Goal: Task Accomplishment & Management: Use online tool/utility

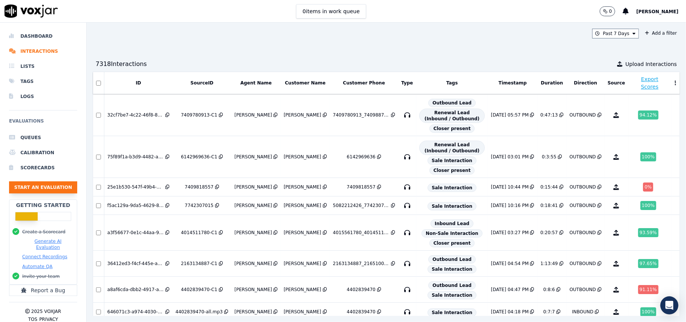
click at [15, 189] on button "Start an Evaluation" at bounding box center [43, 187] width 68 height 12
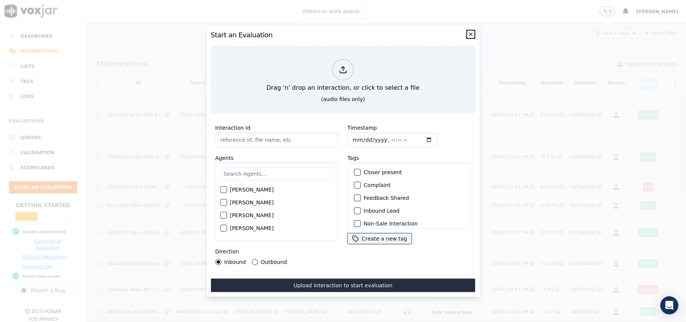
click at [468, 31] on icon "button" at bounding box center [471, 34] width 6 height 6
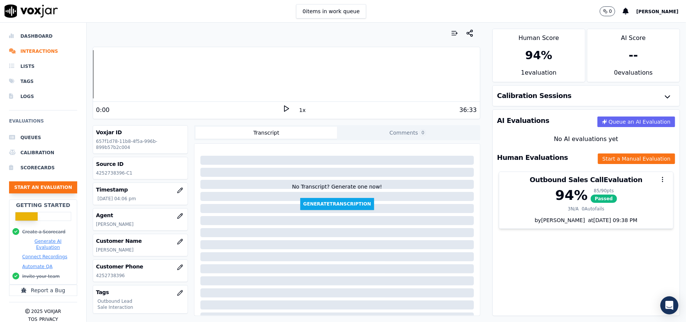
click at [49, 186] on button "Start an Evaluation" at bounding box center [43, 187] width 68 height 12
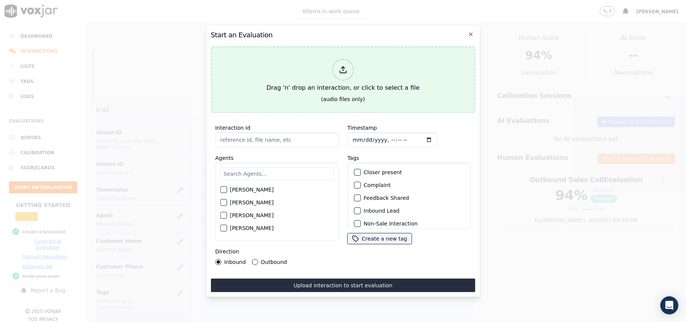
click at [346, 66] on icon at bounding box center [342, 70] width 8 height 8
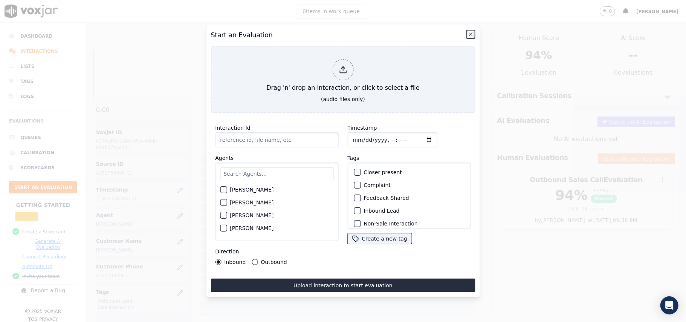
drag, startPoint x: 472, startPoint y: 32, endPoint x: 454, endPoint y: 35, distance: 18.3
click at [469, 32] on icon "button" at bounding box center [471, 34] width 6 height 6
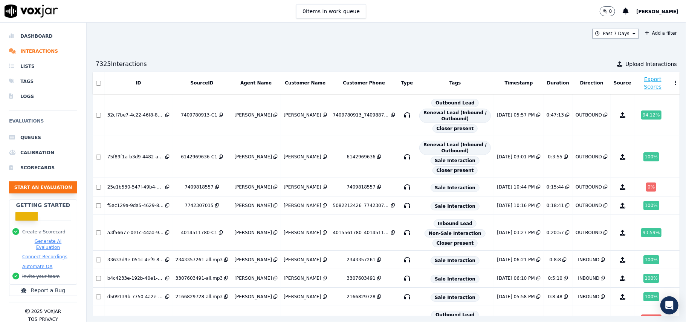
click at [53, 185] on button "Start an Evaluation" at bounding box center [43, 187] width 68 height 12
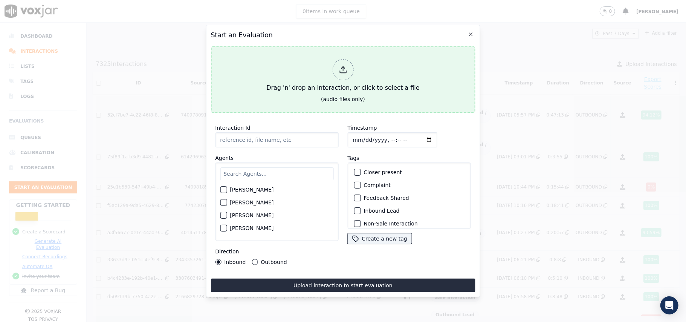
click at [338, 63] on div at bounding box center [342, 69] width 21 height 21
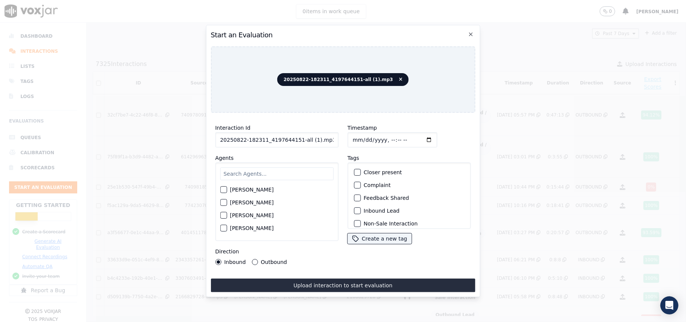
drag, startPoint x: 323, startPoint y: 137, endPoint x: 294, endPoint y: 137, distance: 28.6
click at [294, 137] on input "20250822-182311_4197644151-all (1).mp3" at bounding box center [276, 139] width 123 height 15
type input "20250822-182311_4197644151-C1"
click at [356, 136] on input "Timestamp" at bounding box center [392, 139] width 90 height 15
click at [359, 136] on input "Timestamp" at bounding box center [392, 139] width 90 height 15
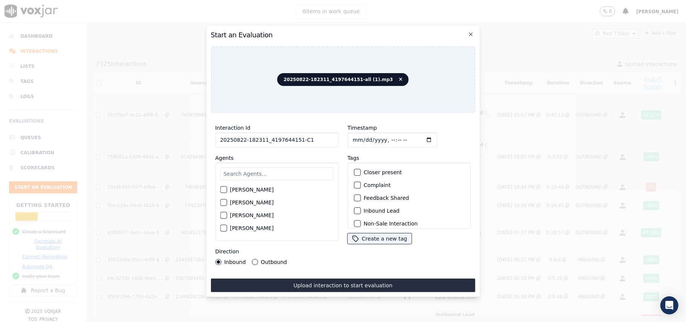
type input "[DATE]T18:37"
click at [289, 171] on input "text" at bounding box center [276, 173] width 113 height 13
paste input "[PERSON_NAME]"
type input "[PERSON_NAME]"
click at [231, 189] on label "[PERSON_NAME]" at bounding box center [252, 191] width 44 height 5
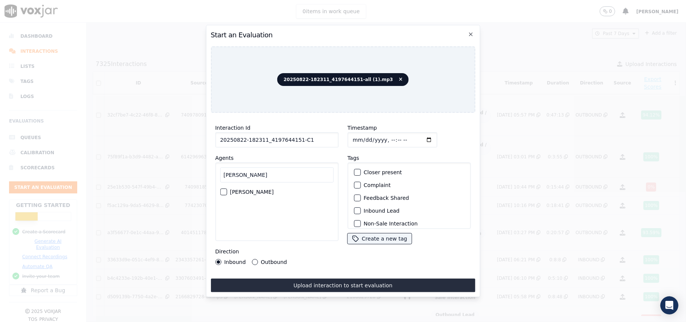
click at [227, 188] on button "[PERSON_NAME]" at bounding box center [223, 191] width 7 height 7
click at [354, 184] on div "button" at bounding box center [356, 185] width 5 height 5
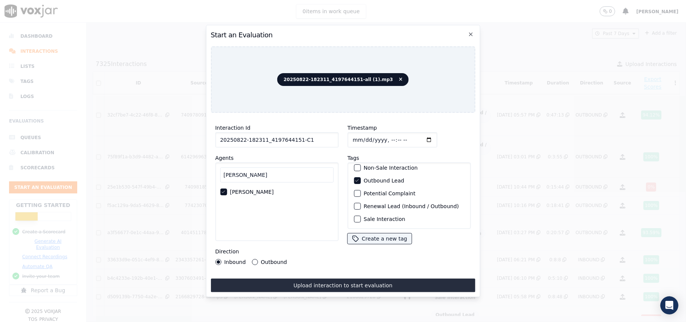
scroll to position [66, 0]
click at [354, 216] on div "button" at bounding box center [356, 218] width 5 height 5
click at [251, 259] on button "Outbound" at bounding box center [254, 262] width 6 height 6
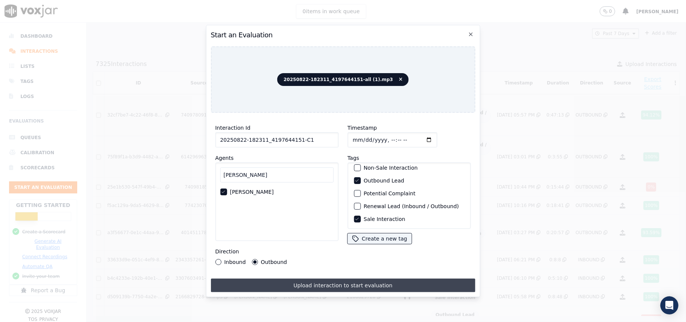
click at [299, 279] on button "Upload interaction to start evaluation" at bounding box center [342, 285] width 264 height 14
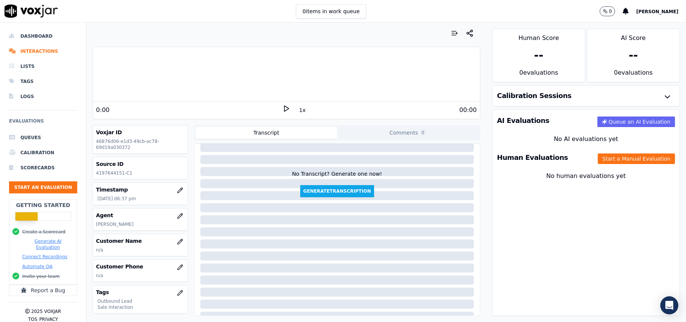
scroll to position [50, 0]
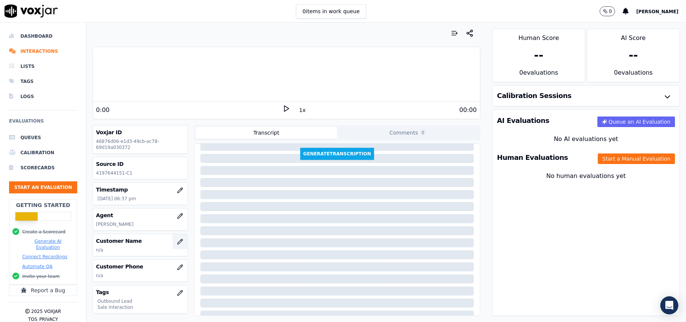
click at [177, 244] on icon "button" at bounding box center [180, 241] width 6 height 6
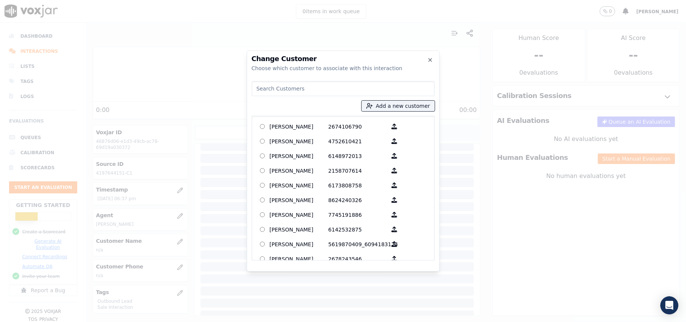
paste input "[PERSON_NAME]"
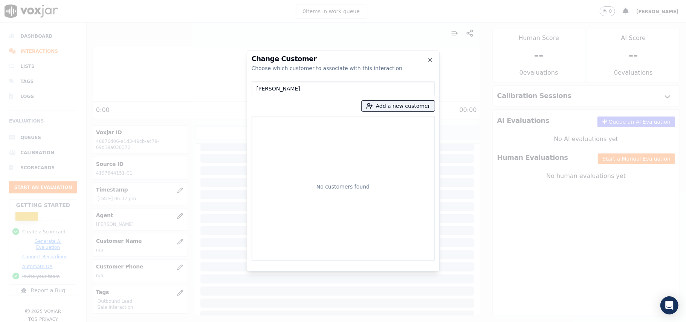
click at [257, 88] on input "[PERSON_NAME]" at bounding box center [342, 88] width 183 height 15
click at [259, 88] on input "[PERSON_NAME]" at bounding box center [342, 88] width 183 height 15
type input "[PERSON_NAME]"
click at [308, 126] on p "[PERSON_NAME]" at bounding box center [299, 126] width 59 height 12
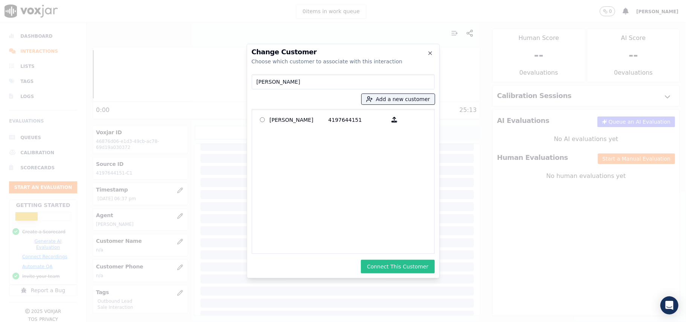
click at [386, 264] on button "Connect This Customer" at bounding box center [397, 266] width 73 height 14
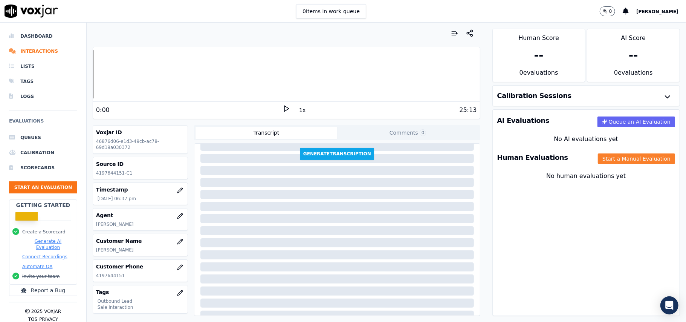
click at [606, 160] on button "Start a Manual Evaluation" at bounding box center [635, 158] width 77 height 11
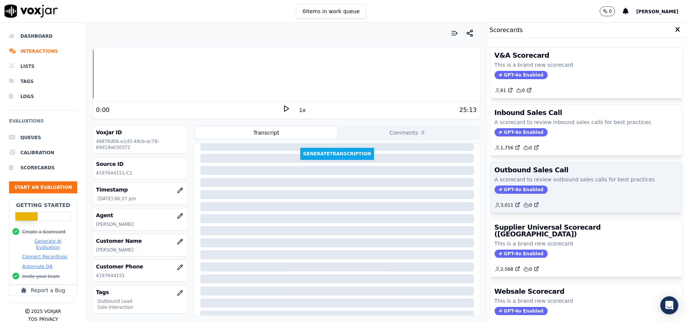
click at [508, 186] on div "Outbound Sales Call A scorecard to review outbound sales calls for best practic…" at bounding box center [586, 187] width 192 height 50
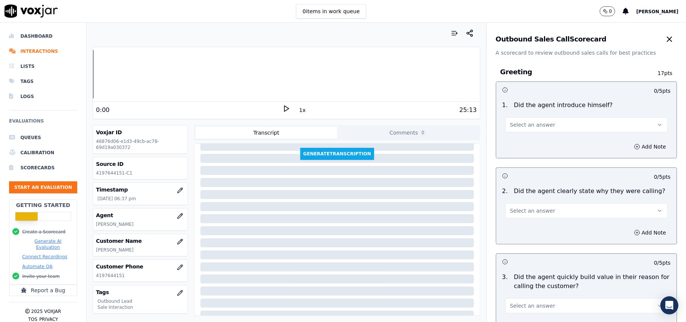
click at [541, 123] on button "Select an answer" at bounding box center [586, 124] width 162 height 15
click at [527, 137] on div "Yes" at bounding box center [570, 142] width 146 height 12
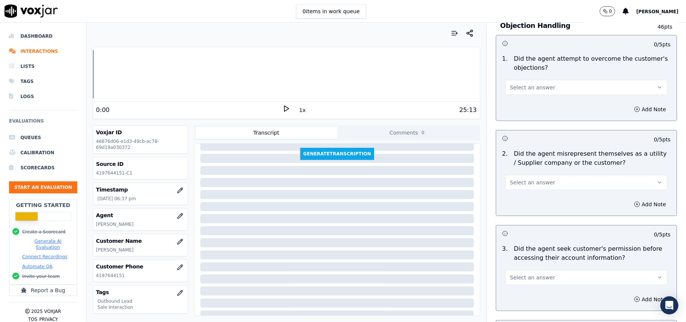
scroll to position [1878, 0]
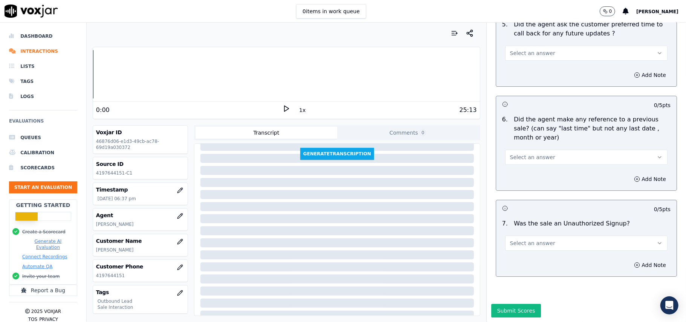
click at [573, 235] on button "Select an answer" at bounding box center [586, 242] width 162 height 15
click at [532, 243] on div "No" at bounding box center [570, 249] width 146 height 12
click at [528, 153] on span "Select an answer" at bounding box center [532, 157] width 45 height 8
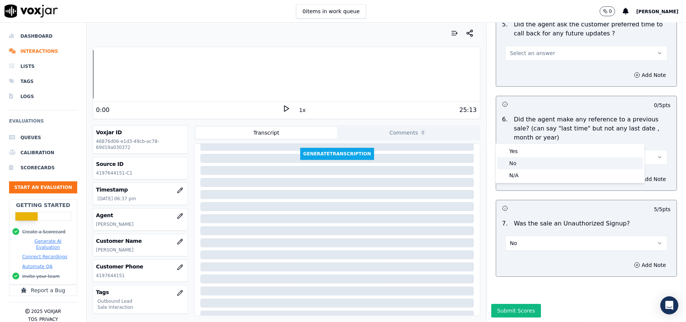
click at [515, 162] on div "No" at bounding box center [570, 163] width 146 height 12
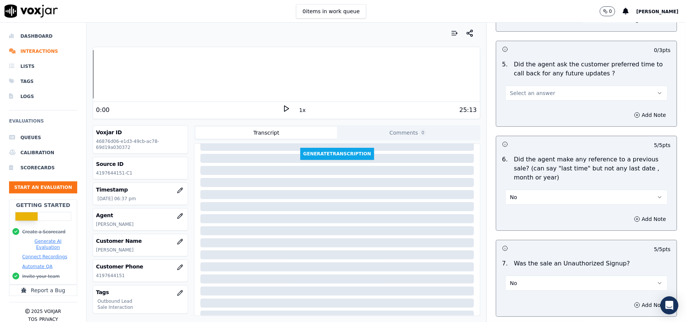
scroll to position [1727, 0]
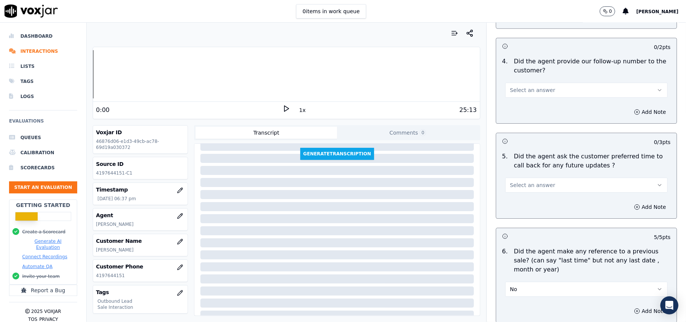
click at [524, 186] on button "Select an answer" at bounding box center [586, 184] width 162 height 15
click at [514, 209] on div "No" at bounding box center [570, 210] width 146 height 12
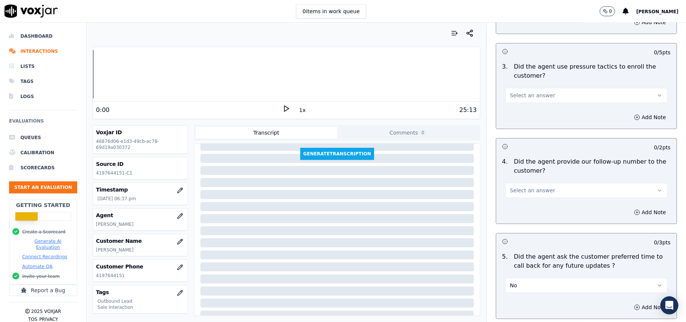
scroll to position [1627, 0]
click at [521, 187] on span "Select an answer" at bounding box center [532, 191] width 45 height 8
click at [515, 204] on div "Yes" at bounding box center [570, 203] width 146 height 12
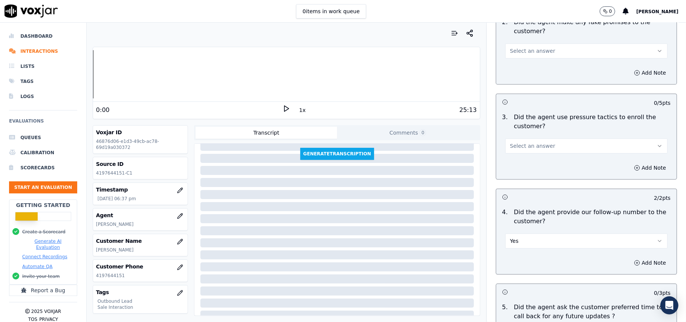
click at [534, 142] on span "Select an answer" at bounding box center [532, 146] width 45 height 8
click at [520, 175] on div "No" at bounding box center [570, 170] width 146 height 12
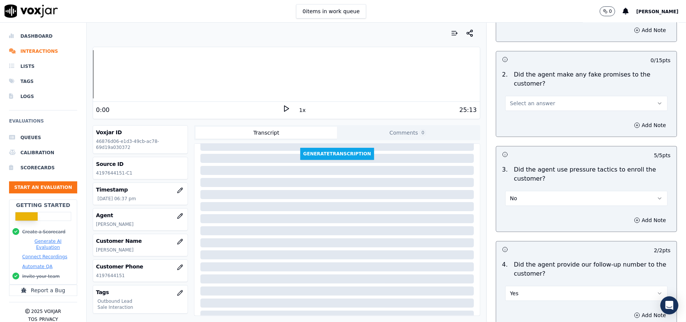
scroll to position [1476, 0]
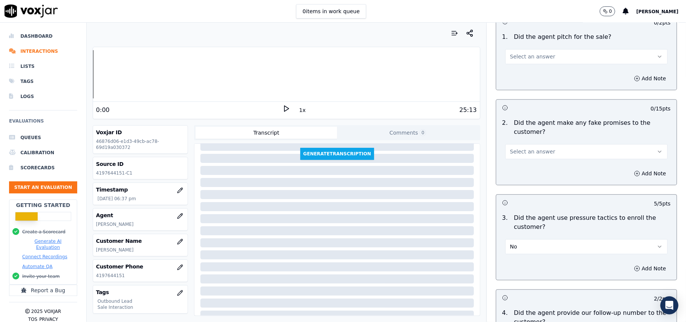
click at [535, 148] on span "Select an answer" at bounding box center [532, 152] width 45 height 8
click at [530, 174] on div "No" at bounding box center [570, 175] width 146 height 12
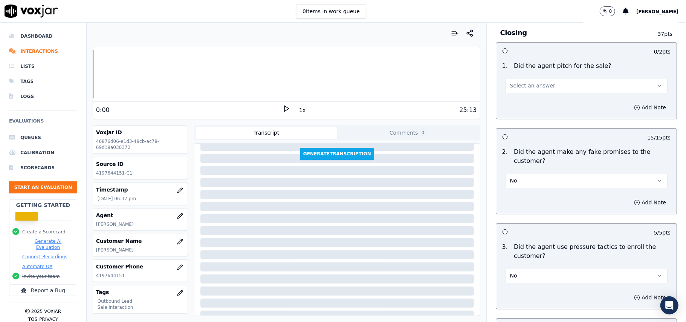
scroll to position [1326, 0]
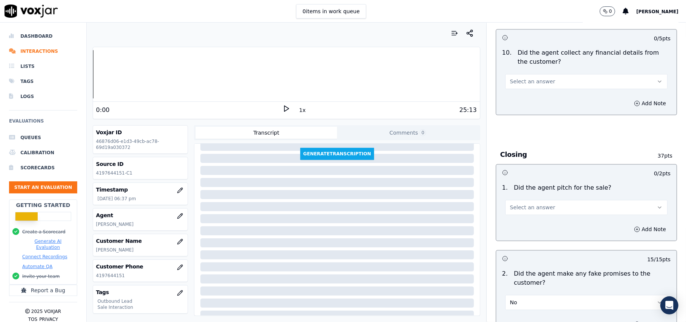
click at [520, 203] on span "Select an answer" at bounding box center [532, 207] width 45 height 8
click at [517, 217] on div "Yes" at bounding box center [570, 219] width 146 height 12
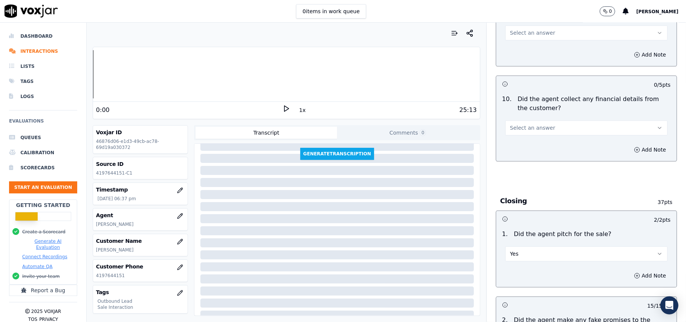
scroll to position [1225, 0]
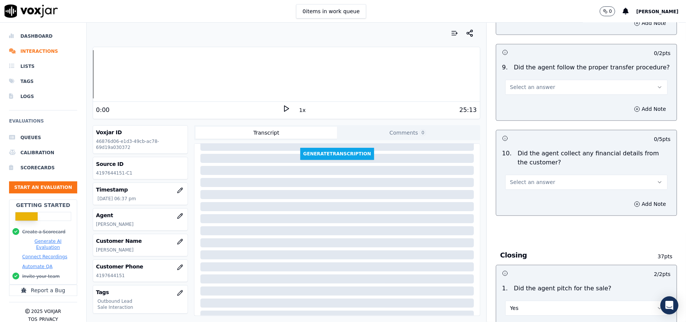
click at [527, 174] on button "Select an answer" at bounding box center [586, 181] width 162 height 15
click at [519, 206] on div "No" at bounding box center [570, 205] width 146 height 12
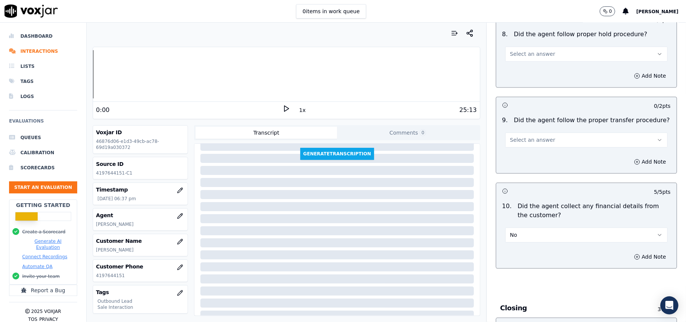
scroll to position [1125, 0]
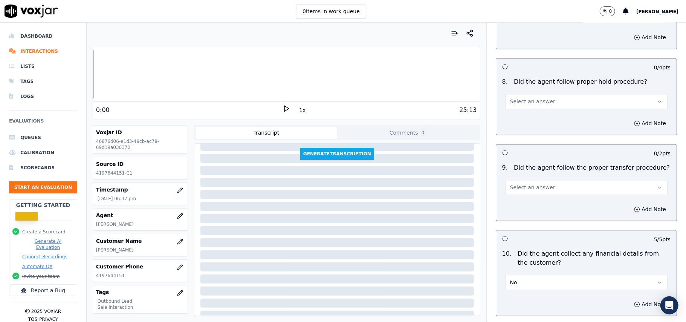
click at [542, 180] on button "Select an answer" at bounding box center [586, 187] width 162 height 15
click at [541, 195] on div "Yes" at bounding box center [570, 198] width 146 height 12
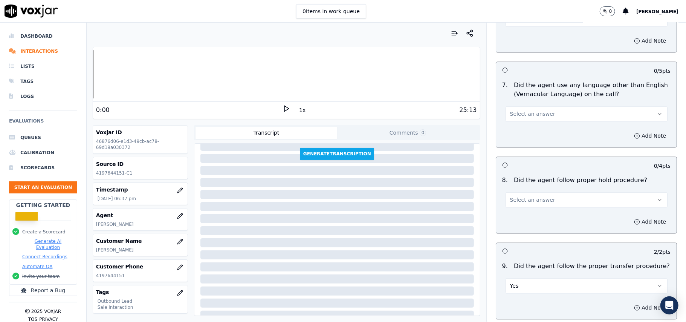
scroll to position [1024, 0]
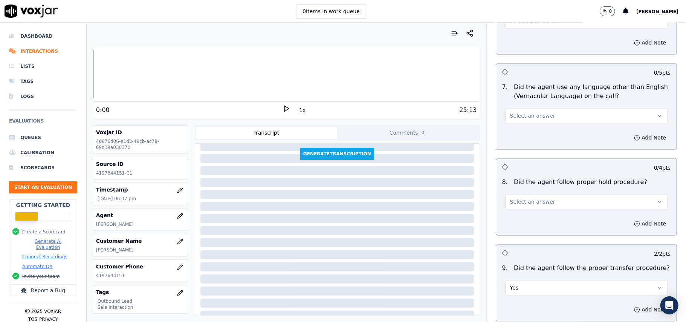
click at [540, 194] on button "Select an answer" at bounding box center [586, 201] width 162 height 15
click at [537, 213] on div "Yes" at bounding box center [570, 213] width 146 height 12
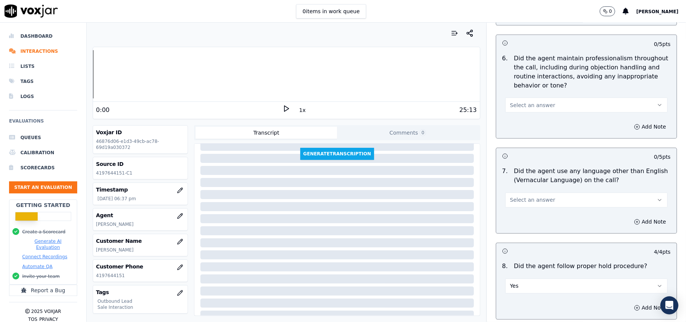
scroll to position [874, 0]
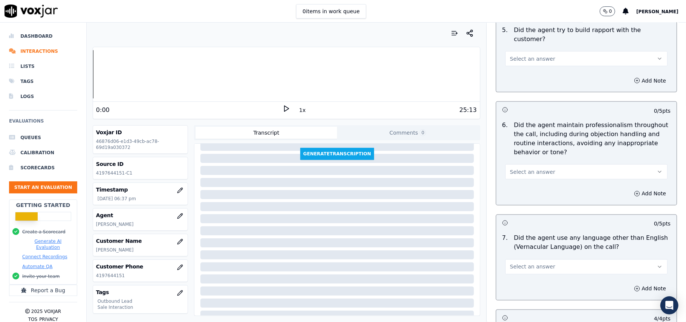
click at [536, 263] on span "Select an answer" at bounding box center [532, 267] width 45 height 8
click at [525, 285] on div "No" at bounding box center [570, 289] width 146 height 12
click at [546, 164] on button "Select an answer" at bounding box center [586, 171] width 162 height 15
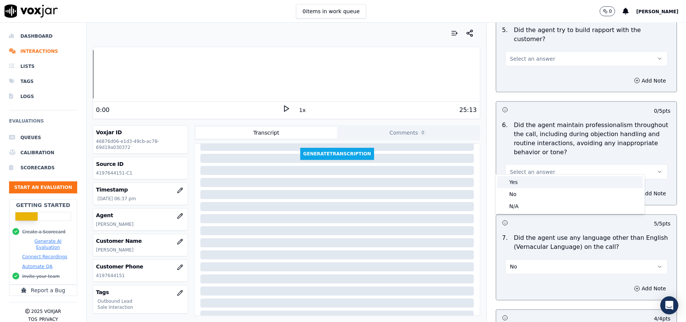
click at [534, 181] on div "Yes" at bounding box center [570, 182] width 146 height 12
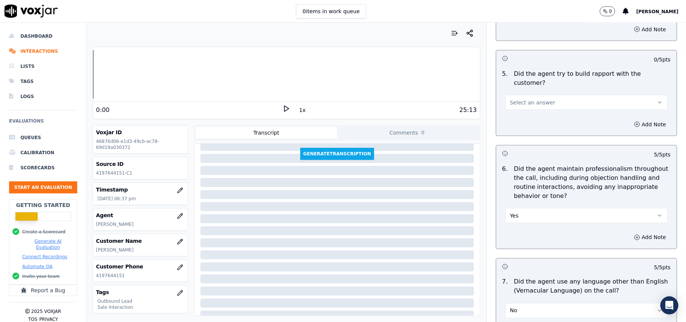
scroll to position [773, 0]
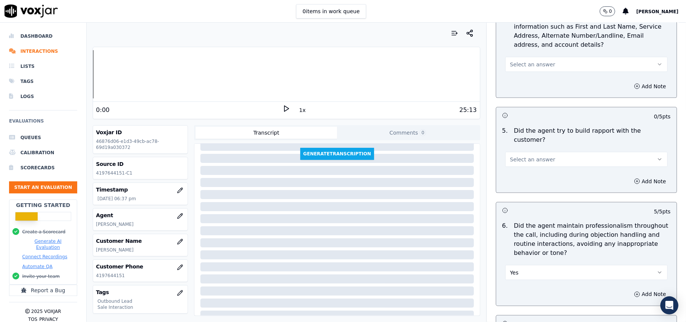
click at [534, 157] on button "Select an answer" at bounding box center [586, 159] width 162 height 15
click at [534, 175] on div "Yes" at bounding box center [570, 169] width 146 height 12
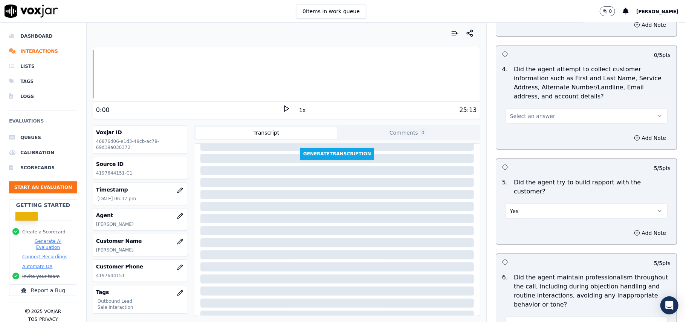
scroll to position [673, 0]
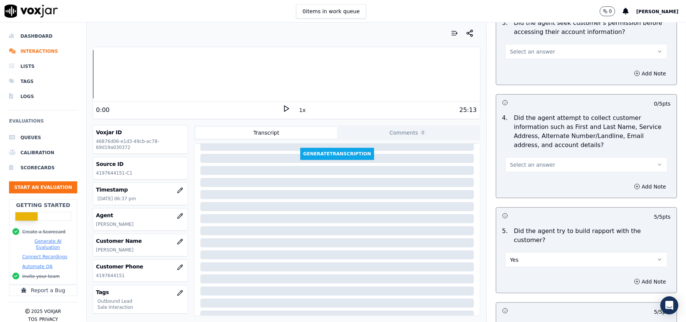
click at [548, 172] on button "Select an answer" at bounding box center [586, 164] width 162 height 15
click at [544, 192] on div "No" at bounding box center [570, 195] width 146 height 12
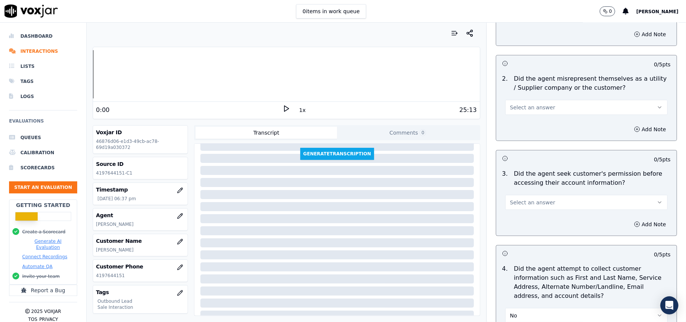
click at [529, 197] on button "Select an answer" at bounding box center [586, 202] width 162 height 15
drag, startPoint x: 524, startPoint y: 221, endPoint x: 525, endPoint y: 217, distance: 4.2
click at [524, 221] on div "Yes" at bounding box center [570, 221] width 146 height 12
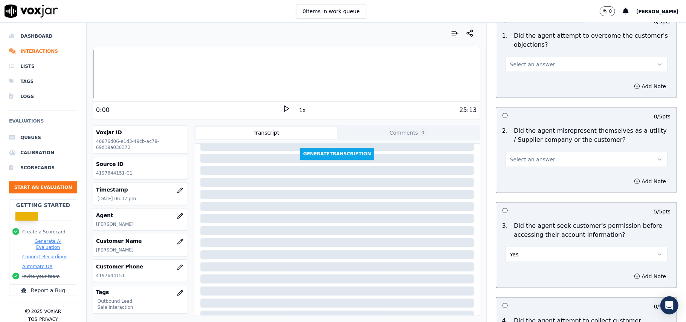
scroll to position [422, 0]
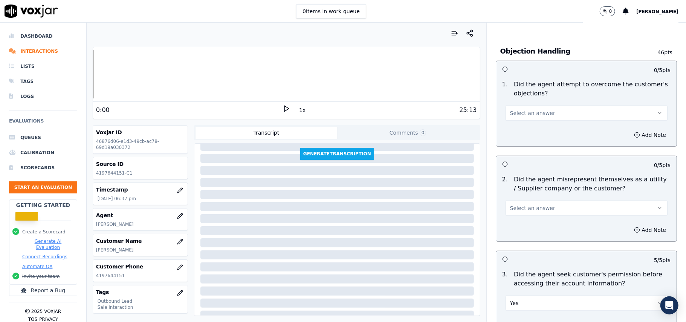
click at [541, 212] on button "Select an answer" at bounding box center [586, 207] width 162 height 15
click at [540, 240] on div "No" at bounding box center [570, 238] width 146 height 12
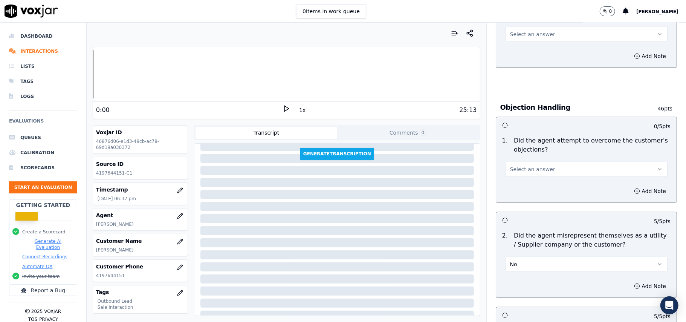
scroll to position [322, 0]
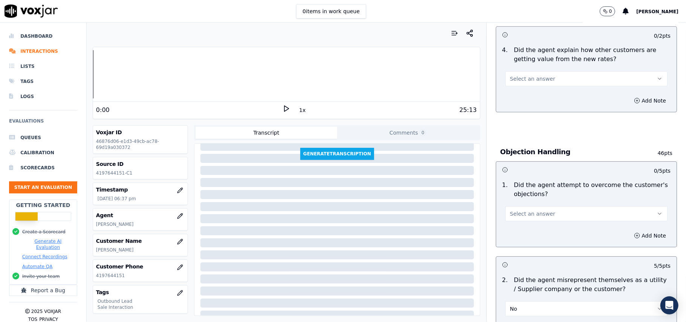
click at [523, 214] on span "Select an answer" at bounding box center [532, 214] width 45 height 8
click at [520, 230] on div "Yes" at bounding box center [570, 232] width 146 height 12
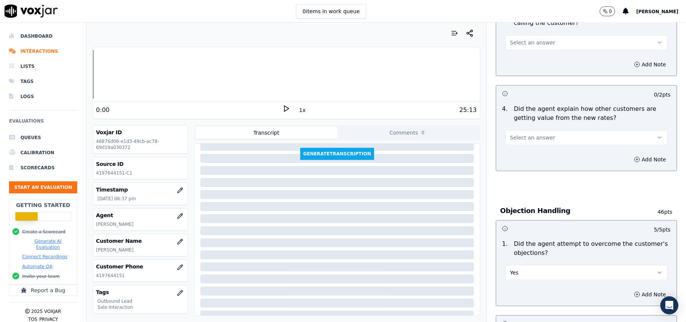
scroll to position [171, 0]
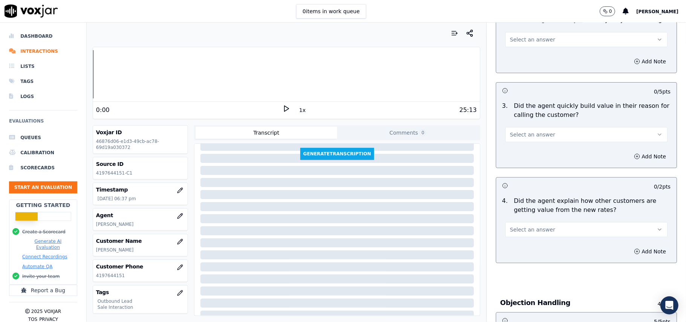
click at [526, 225] on button "Select an answer" at bounding box center [586, 229] width 162 height 15
click at [526, 244] on div "Yes" at bounding box center [570, 247] width 146 height 12
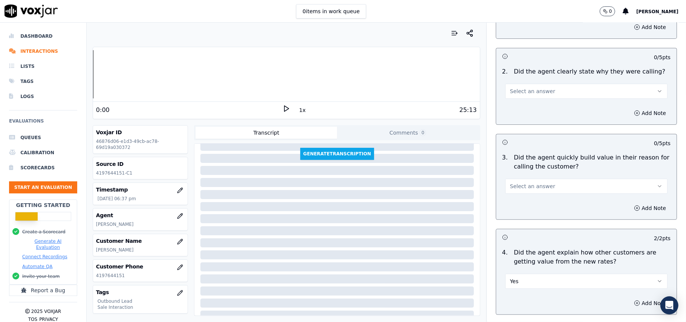
scroll to position [71, 0]
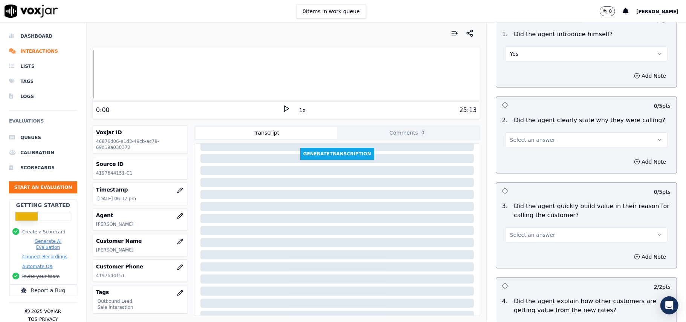
click at [530, 230] on button "Select an answer" at bounding box center [586, 234] width 162 height 15
click at [523, 249] on div "Yes" at bounding box center [570, 252] width 146 height 12
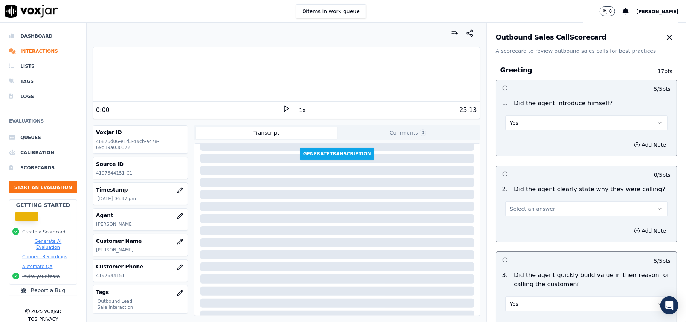
scroll to position [0, 0]
click at [527, 218] on button "Select an answer" at bounding box center [586, 210] width 162 height 15
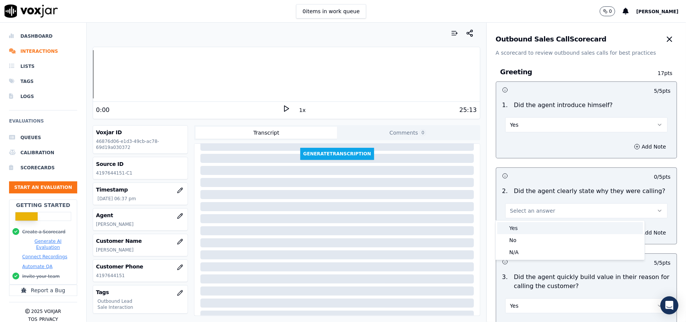
click at [530, 226] on div "Yes" at bounding box center [570, 228] width 146 height 12
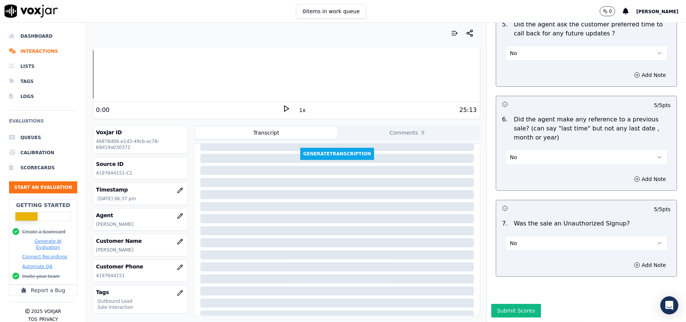
scroll to position [1878, 0]
click at [505, 303] on button "Submit Scores" at bounding box center [516, 310] width 50 height 14
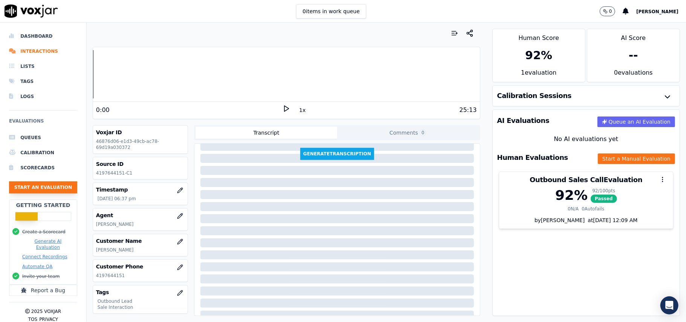
click at [41, 184] on button "Start an Evaluation" at bounding box center [43, 187] width 68 height 12
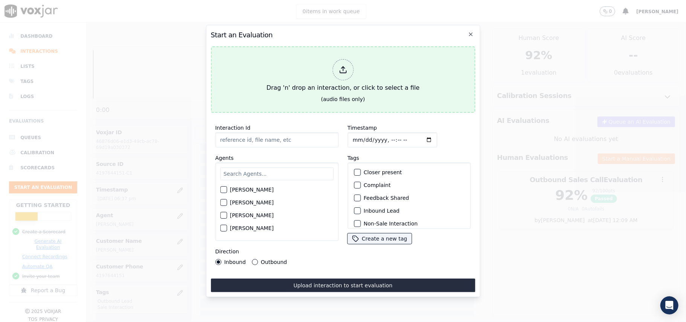
click at [346, 72] on div at bounding box center [342, 69] width 21 height 21
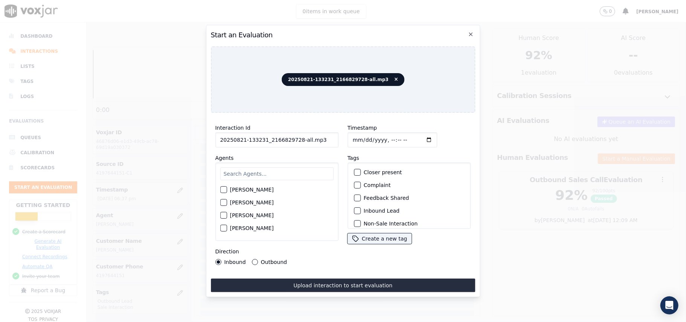
drag, startPoint x: 312, startPoint y: 136, endPoint x: 294, endPoint y: 136, distance: 17.7
click at [294, 136] on input "20250821-133231_2166829728-all.mp3" at bounding box center [276, 139] width 123 height 15
type input "20250821-133231_2166829728-C1"
click at [360, 136] on input "Timestamp" at bounding box center [392, 139] width 90 height 15
type input "[DATE]T18:39"
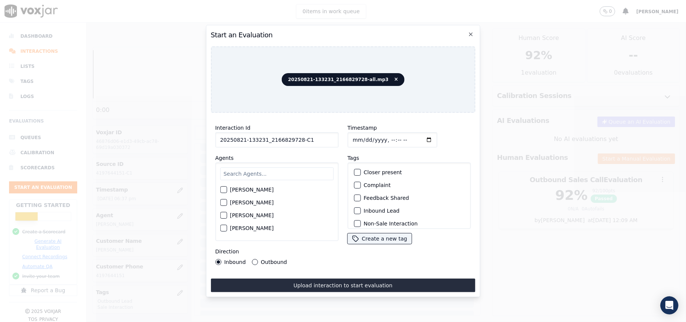
click at [288, 172] on input "text" at bounding box center [276, 173] width 113 height 13
type input "[PERSON_NAME]"
click at [224, 203] on div "button" at bounding box center [222, 204] width 5 height 5
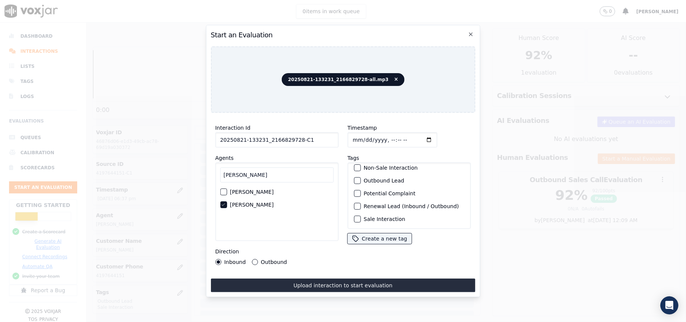
scroll to position [66, 0]
click at [352, 200] on div "Renewal Lead (Inbound / Outbound)" at bounding box center [409, 206] width 116 height 13
click at [354, 216] on div "button" at bounding box center [356, 218] width 5 height 5
click at [356, 177] on button "Outbound Lead" at bounding box center [357, 180] width 7 height 7
click at [252, 259] on button "Outbound" at bounding box center [254, 262] width 6 height 6
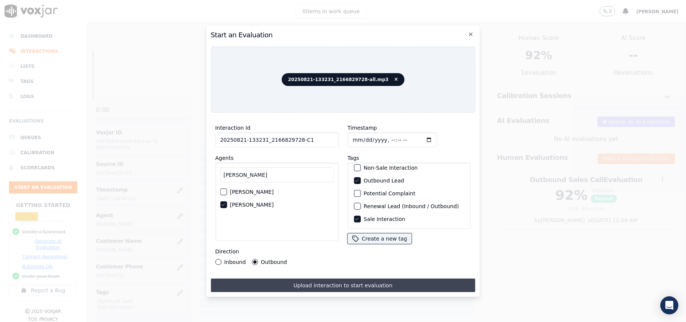
click at [285, 279] on button "Upload interaction to start evaluation" at bounding box center [342, 285] width 264 height 14
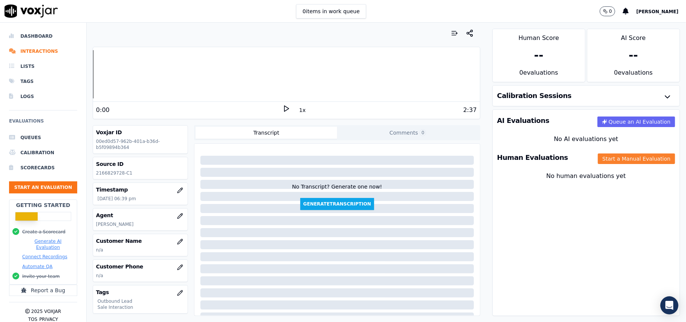
click at [606, 159] on button "Start a Manual Evaluation" at bounding box center [635, 158] width 77 height 11
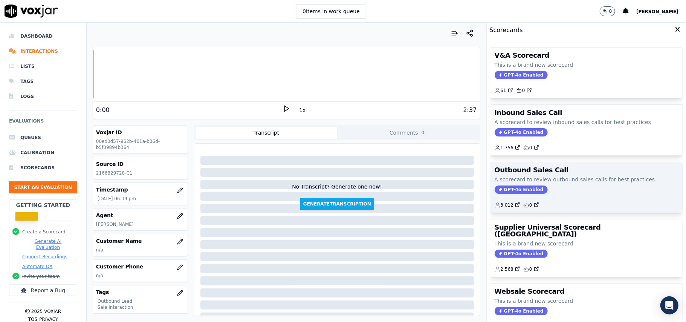
click at [501, 187] on span "GPT-4o Enabled" at bounding box center [520, 189] width 53 height 8
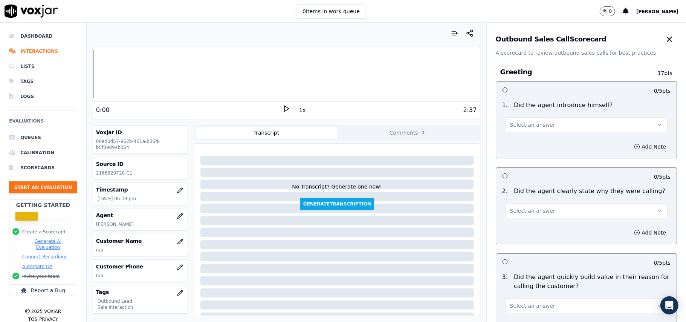
scroll to position [537, 0]
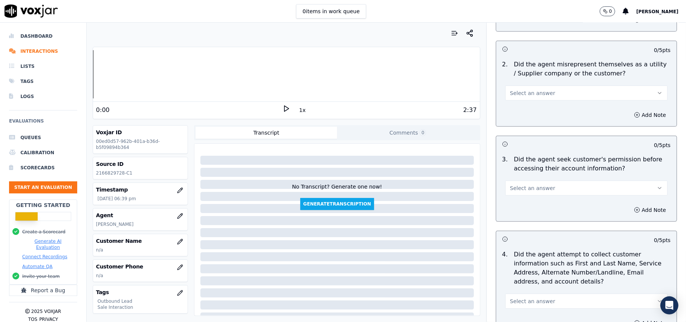
click at [541, 194] on button "Select an answer" at bounding box center [586, 187] width 162 height 15
click at [521, 221] on div "No" at bounding box center [570, 218] width 146 height 12
click at [629, 214] on button "Add Note" at bounding box center [649, 209] width 41 height 11
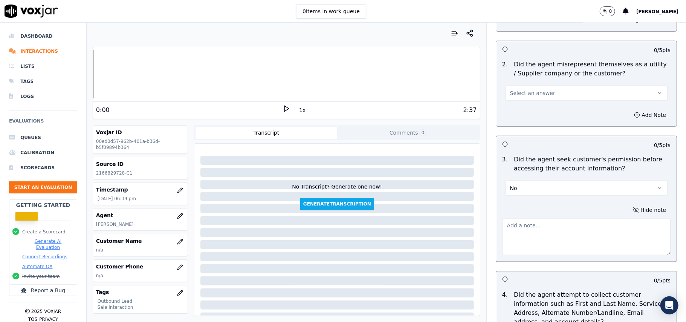
click at [538, 238] on textarea at bounding box center [586, 236] width 168 height 37
paste textarea "@2:56 – Did not take the permission from the customer before accessing the acco…"
click at [511, 222] on textarea "@2:56 – Did not take the permission from the customer before accessing the acco…" at bounding box center [586, 236] width 168 height 37
paste textarea "Call ID: 130142"
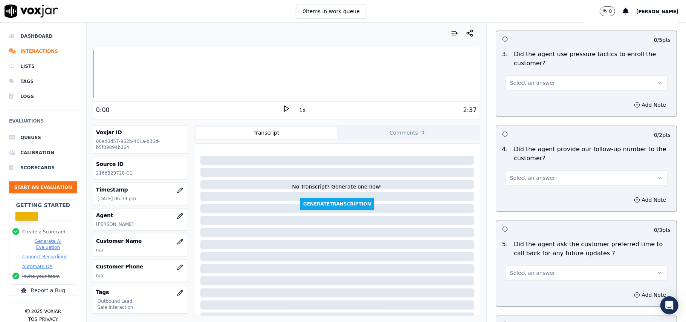
scroll to position [1918, 0]
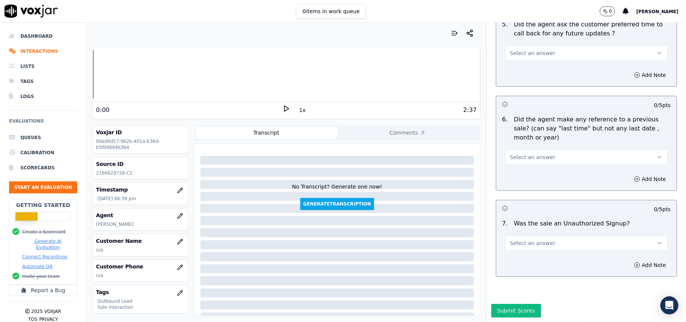
type textarea "Call ID: 130142 @2:56 – Did not take the permission from the customer before ac…"
click at [510, 239] on span "Select an answer" at bounding box center [532, 243] width 45 height 8
click at [507, 248] on div "No" at bounding box center [570, 249] width 146 height 12
click at [514, 153] on span "Select an answer" at bounding box center [532, 157] width 45 height 8
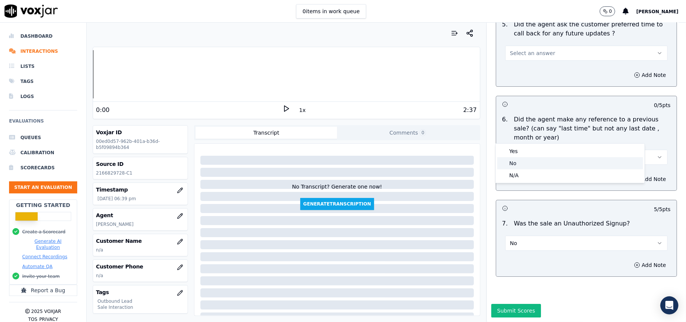
click at [511, 161] on div "No" at bounding box center [570, 163] width 146 height 12
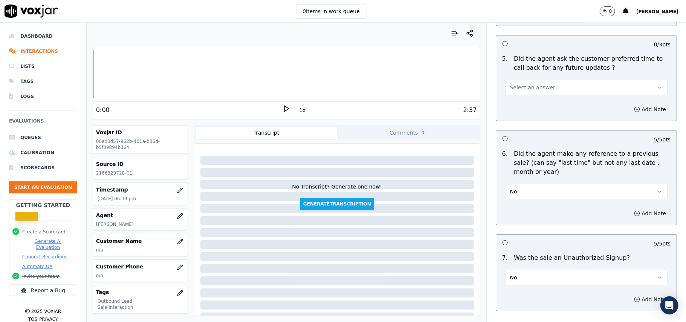
scroll to position [1818, 0]
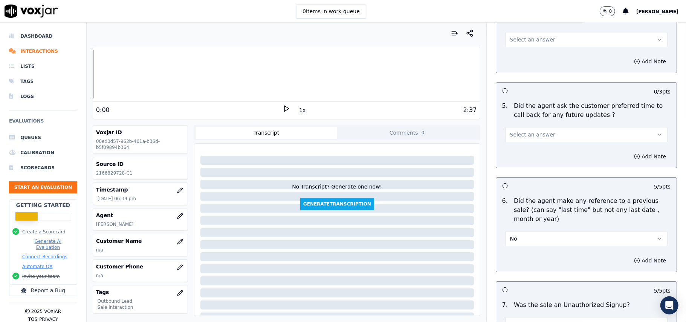
click at [527, 231] on button "No" at bounding box center [586, 238] width 162 height 15
click at [512, 251] on div "Yes" at bounding box center [570, 251] width 146 height 12
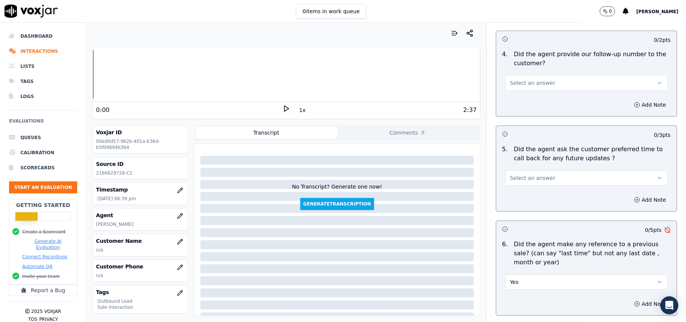
scroll to position [1717, 0]
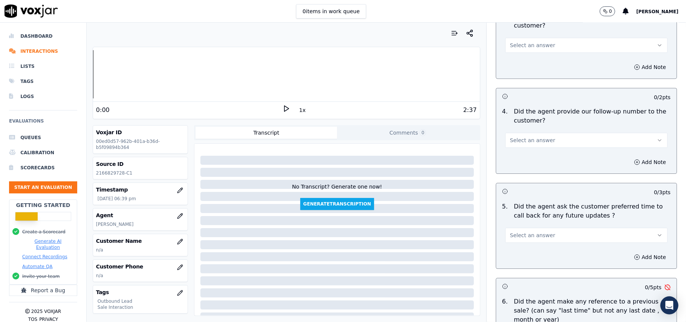
click at [515, 231] on span "Select an answer" at bounding box center [532, 235] width 45 height 8
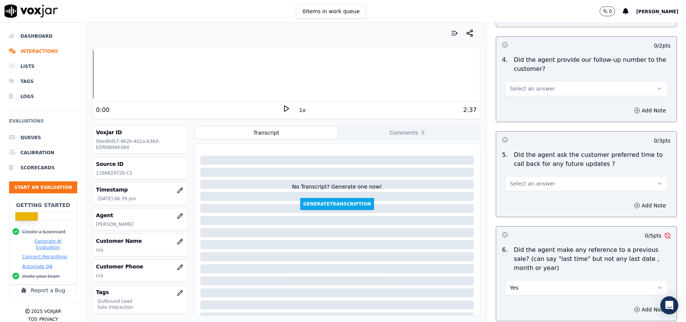
scroll to position [1818, 0]
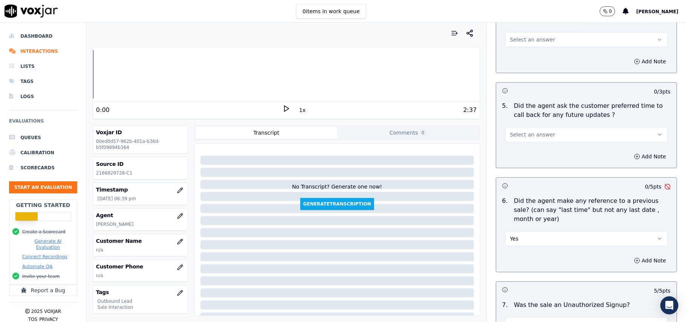
click at [513, 237] on button "Yes" at bounding box center [586, 238] width 162 height 15
click at [511, 264] on div "No" at bounding box center [570, 264] width 146 height 12
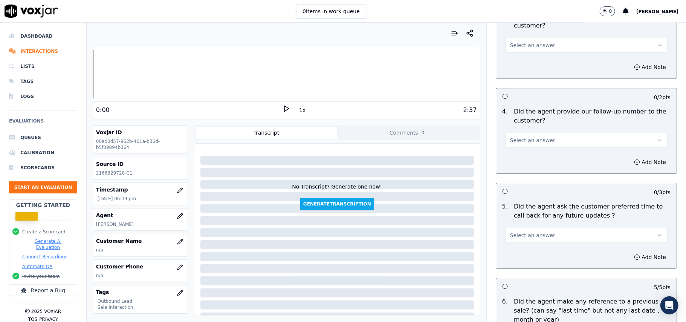
click at [517, 232] on span "Select an answer" at bounding box center [532, 235] width 45 height 8
click at [512, 259] on div "No" at bounding box center [570, 260] width 146 height 12
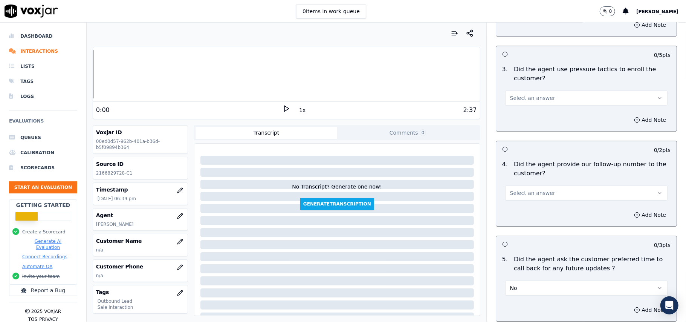
scroll to position [1617, 0]
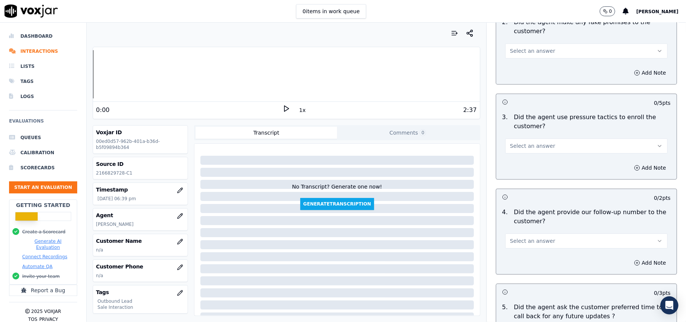
click at [549, 233] on button "Select an answer" at bounding box center [586, 240] width 162 height 15
click at [529, 253] on div "Yes" at bounding box center [570, 253] width 146 height 12
click at [522, 241] on button "Yes" at bounding box center [586, 240] width 162 height 15
click at [514, 264] on div "No" at bounding box center [570, 265] width 146 height 12
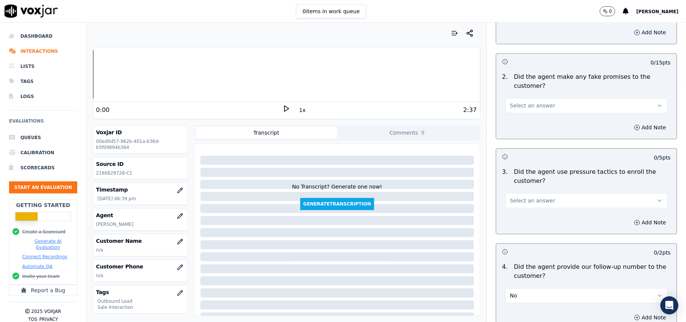
scroll to position [1516, 0]
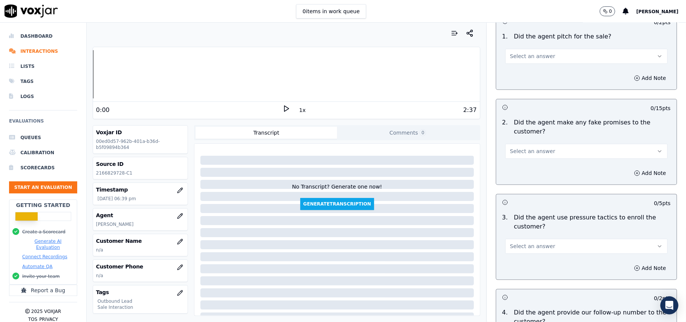
click at [536, 245] on span "Select an answer" at bounding box center [532, 246] width 45 height 8
click at [522, 270] on div "No" at bounding box center [570, 270] width 146 height 12
click at [546, 145] on button "Select an answer" at bounding box center [586, 150] width 162 height 15
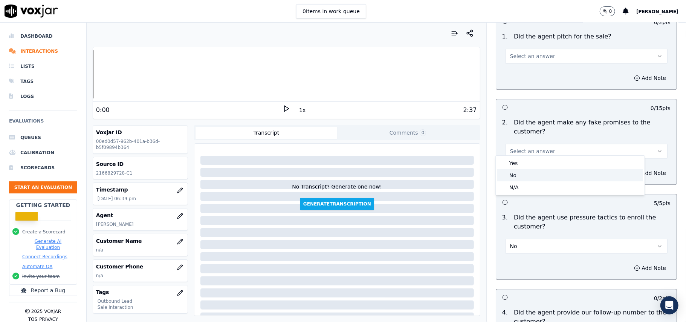
click at [529, 177] on div "No" at bounding box center [570, 175] width 146 height 12
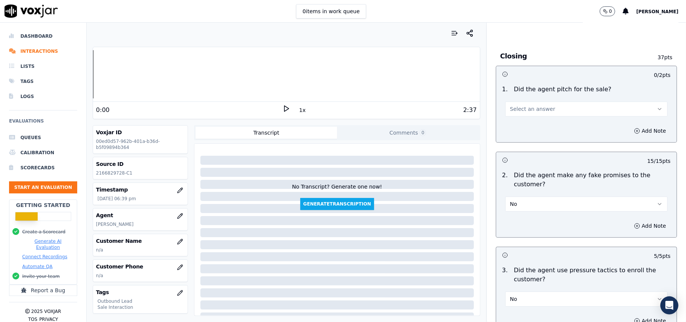
scroll to position [1416, 0]
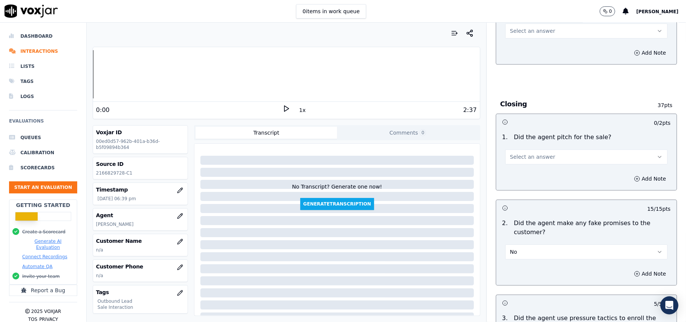
click at [538, 153] on span "Select an answer" at bounding box center [532, 157] width 45 height 8
click at [525, 170] on div "Yes" at bounding box center [570, 168] width 146 height 12
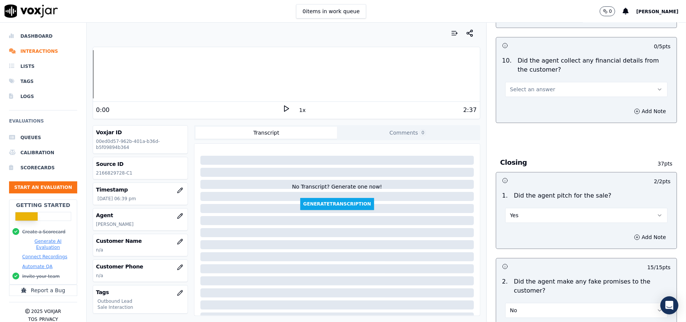
scroll to position [1315, 0]
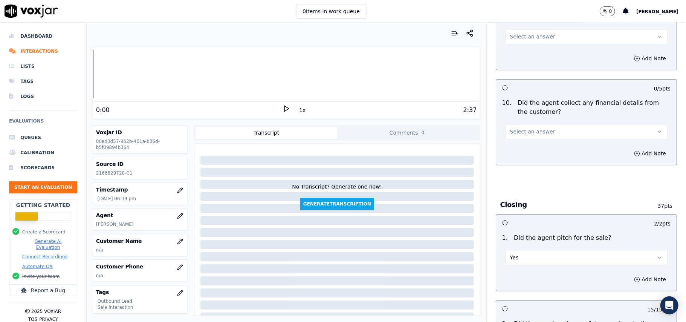
click at [540, 130] on button "Select an answer" at bounding box center [586, 131] width 162 height 15
click at [532, 152] on div "No" at bounding box center [570, 155] width 146 height 12
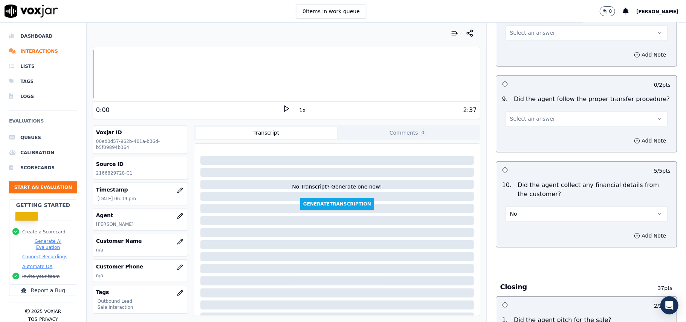
scroll to position [1165, 0]
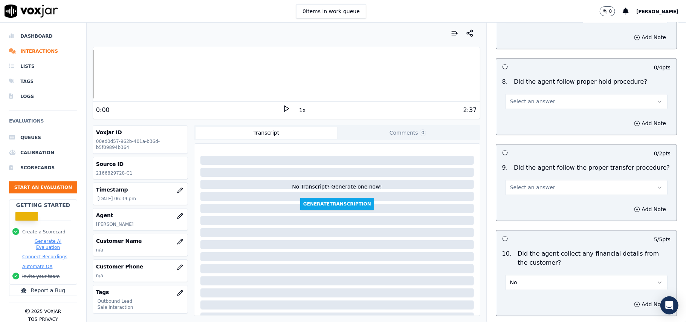
click at [538, 183] on span "Select an answer" at bounding box center [532, 187] width 45 height 8
click at [532, 193] on div "Yes" at bounding box center [570, 198] width 146 height 12
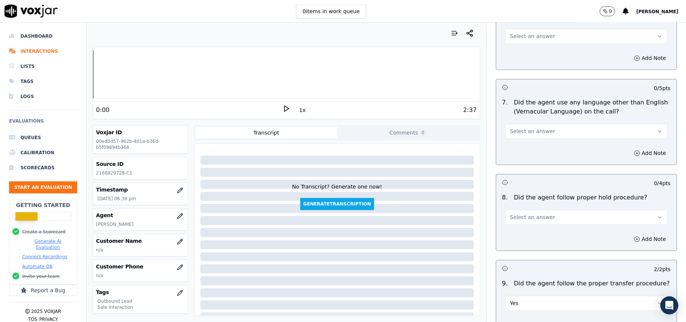
scroll to position [1014, 0]
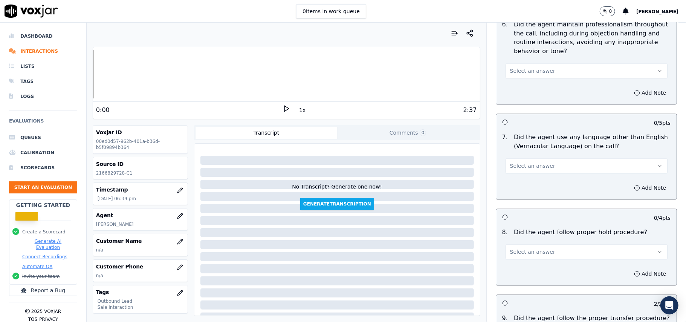
click at [532, 253] on button "Select an answer" at bounding box center [586, 251] width 162 height 15
click at [524, 264] on div "Yes" at bounding box center [570, 263] width 146 height 12
click at [522, 162] on span "Select an answer" at bounding box center [532, 166] width 45 height 8
click at [512, 191] on div "No" at bounding box center [570, 189] width 146 height 12
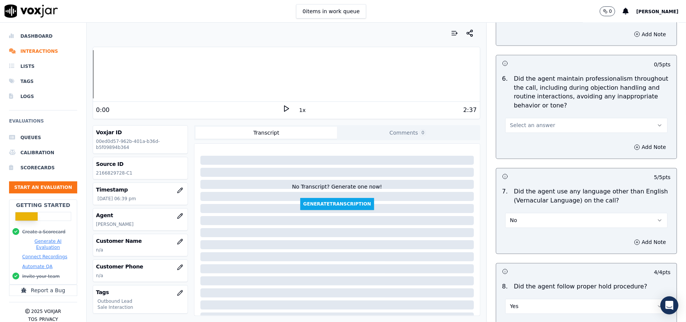
scroll to position [864, 0]
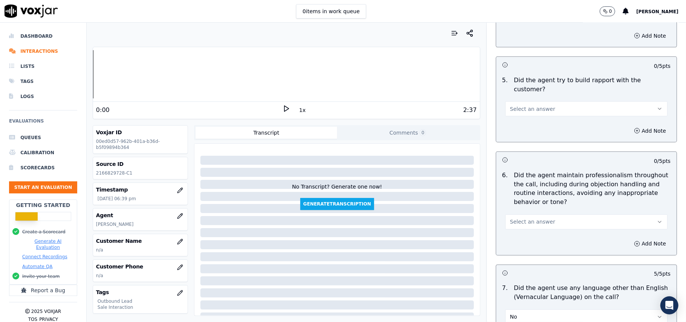
click at [526, 221] on button "Select an answer" at bounding box center [586, 221] width 162 height 15
click at [523, 232] on div "Yes" at bounding box center [570, 232] width 146 height 12
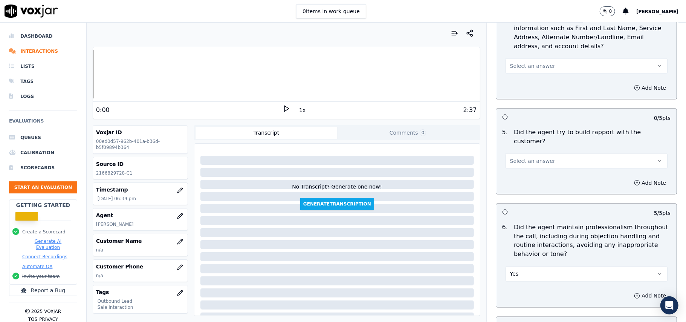
scroll to position [764, 0]
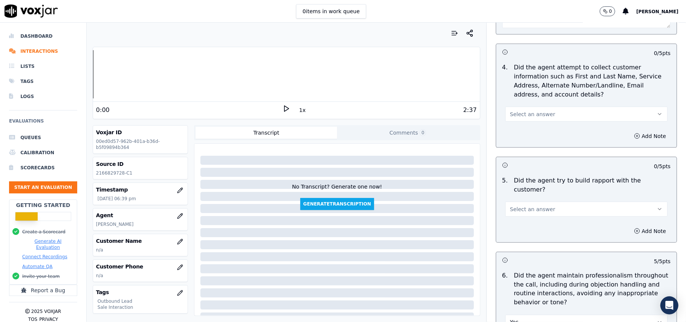
click at [512, 205] on span "Select an answer" at bounding box center [532, 209] width 45 height 8
click at [509, 221] on div "Yes" at bounding box center [570, 219] width 146 height 12
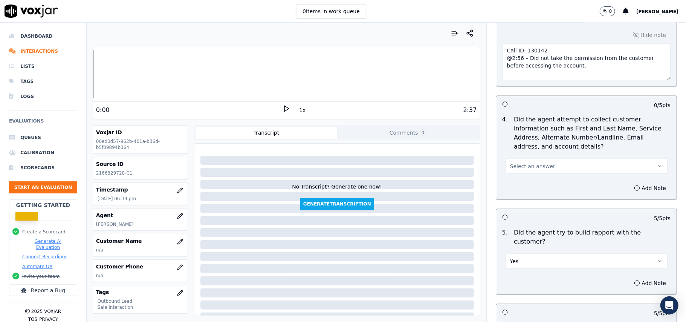
scroll to position [663, 0]
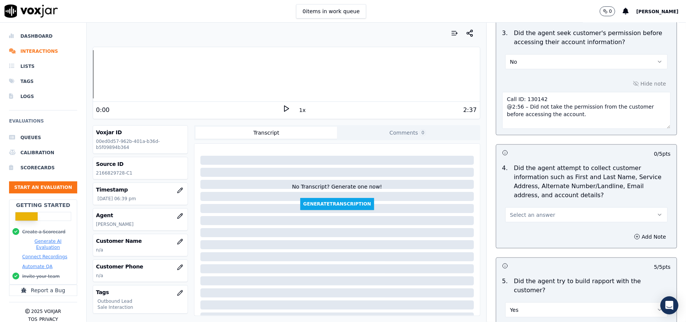
click at [506, 224] on div "4 . Did the agent attempt to collect customer information such as First and Las…" at bounding box center [586, 192] width 180 height 65
click at [511, 216] on span "Select an answer" at bounding box center [532, 215] width 45 height 8
click at [511, 255] on div "N/A" at bounding box center [570, 258] width 146 height 12
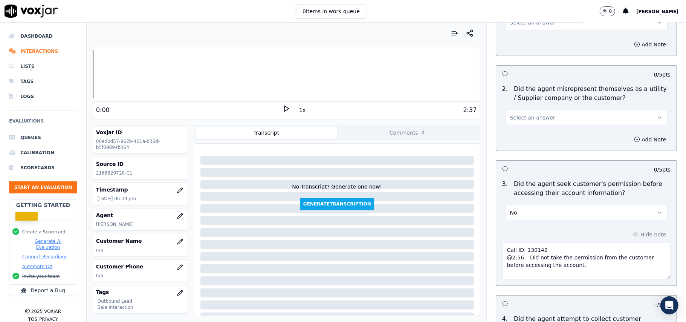
scroll to position [412, 0]
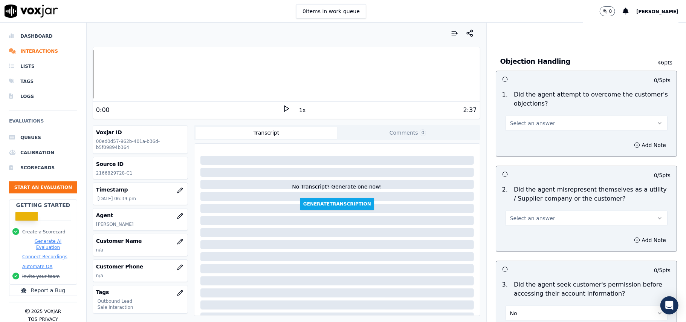
click at [520, 216] on span "Select an answer" at bounding box center [532, 218] width 45 height 8
click at [517, 244] on div "No" at bounding box center [570, 248] width 146 height 12
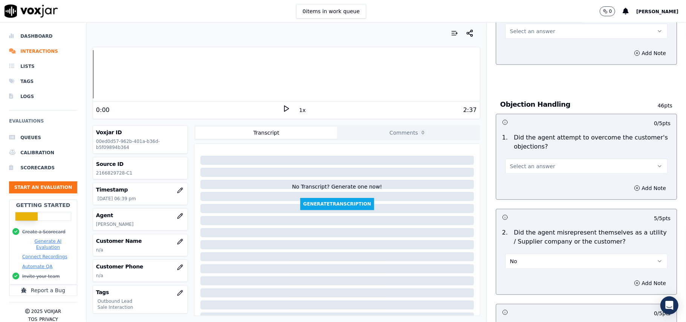
scroll to position [312, 0]
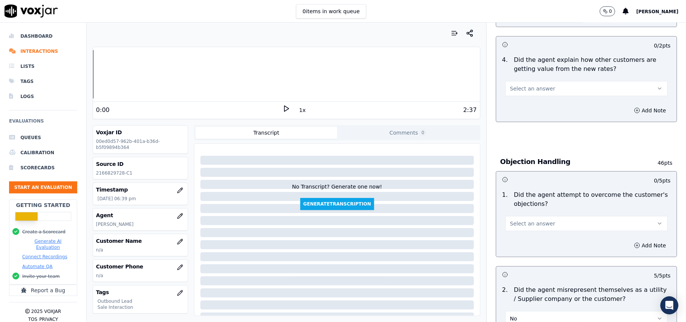
click at [526, 222] on span "Select an answer" at bounding box center [532, 223] width 45 height 8
click at [525, 237] on div "Yes" at bounding box center [570, 241] width 146 height 12
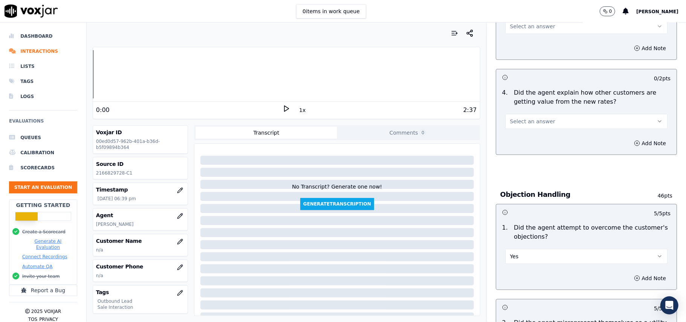
scroll to position [261, 0]
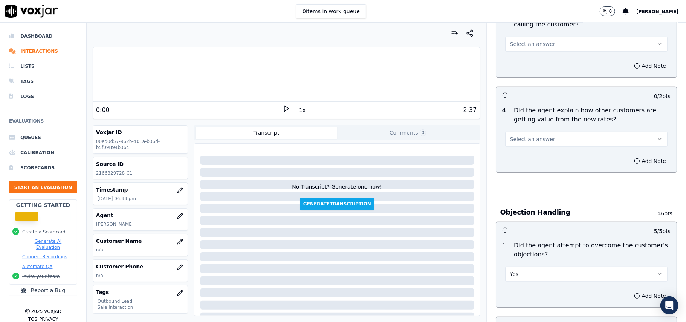
click at [526, 136] on span "Select an answer" at bounding box center [532, 139] width 45 height 8
click at [524, 162] on div "Yes" at bounding box center [570, 157] width 146 height 12
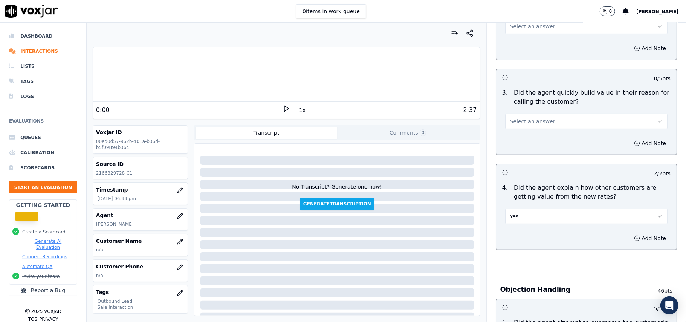
scroll to position [111, 0]
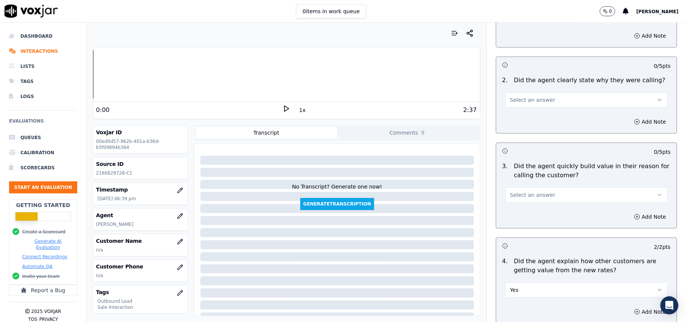
click at [526, 200] on button "Select an answer" at bounding box center [586, 194] width 162 height 15
click at [526, 213] on div "Yes" at bounding box center [570, 212] width 146 height 12
click at [534, 100] on span "Select an answer" at bounding box center [532, 100] width 45 height 8
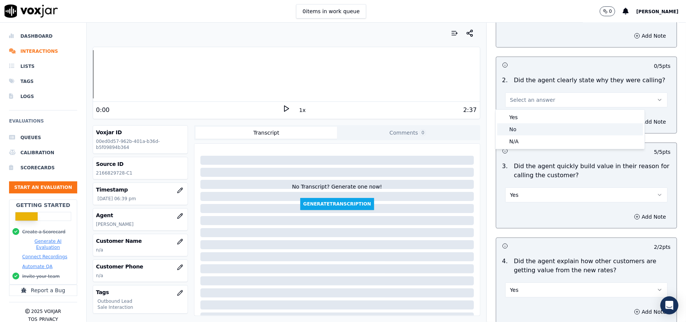
click at [529, 128] on div "No" at bounding box center [570, 129] width 146 height 12
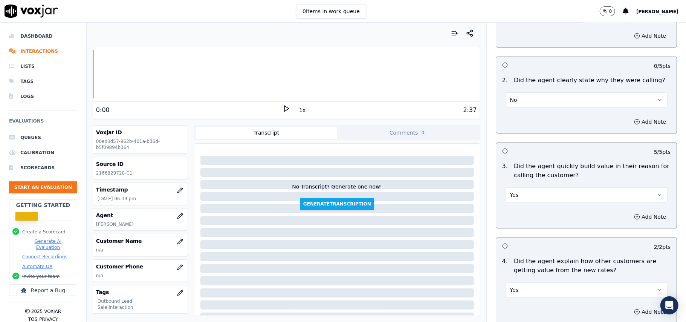
click at [532, 94] on button "No" at bounding box center [586, 99] width 162 height 15
click at [527, 117] on div "Yes" at bounding box center [570, 117] width 146 height 12
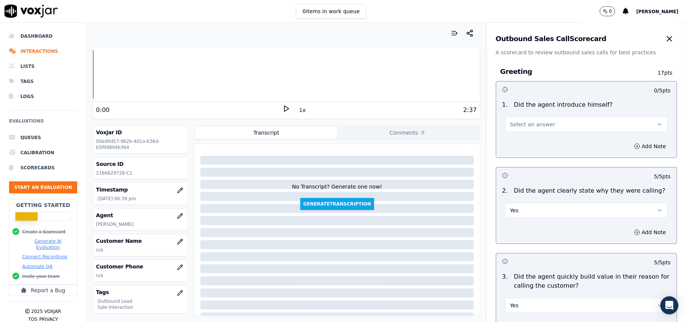
scroll to position [0, 0]
click at [530, 131] on button "Select an answer" at bounding box center [586, 124] width 162 height 15
click at [529, 141] on div "Yes" at bounding box center [570, 142] width 146 height 12
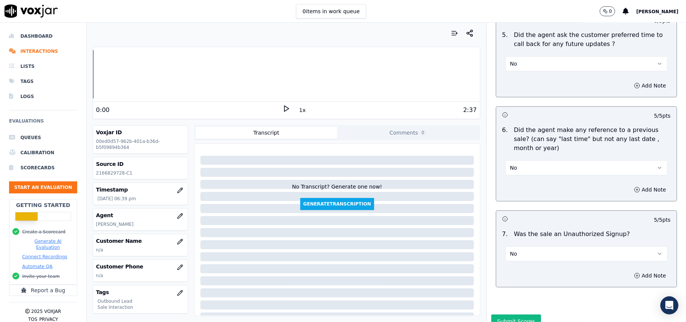
scroll to position [1918, 0]
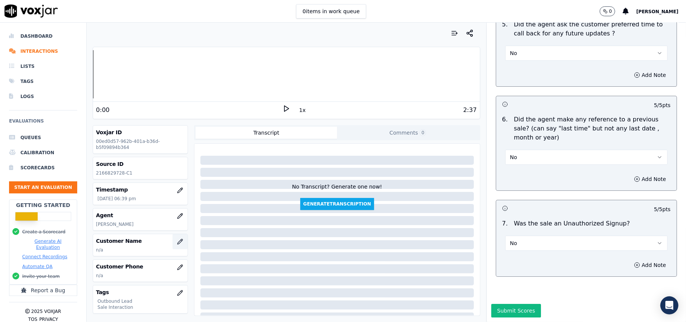
click at [177, 243] on icon "button" at bounding box center [180, 241] width 6 height 6
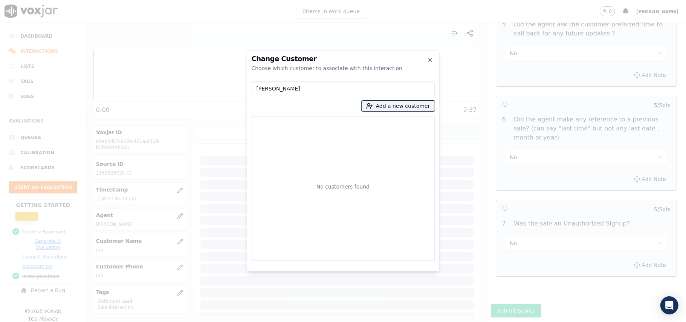
click at [260, 89] on input "[PERSON_NAME]" at bounding box center [342, 88] width 183 height 15
click at [258, 89] on input "[PERSON_NAME]" at bounding box center [342, 88] width 183 height 15
type input "[PERSON_NAME]"
click at [291, 125] on p "[PERSON_NAME]" at bounding box center [299, 126] width 59 height 12
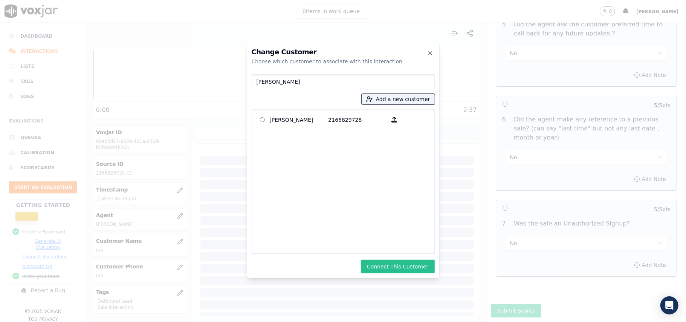
click at [395, 264] on button "Connect This Customer" at bounding box center [397, 266] width 73 height 14
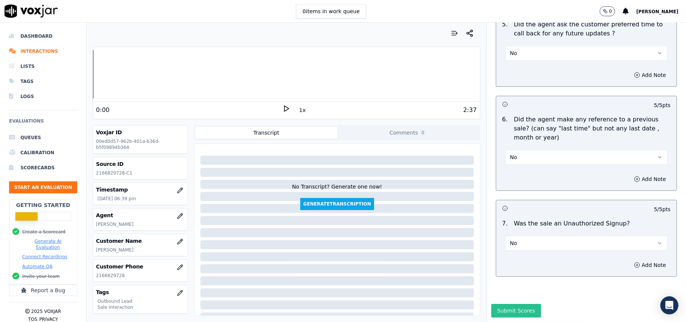
click at [509, 303] on button "Submit Scores" at bounding box center [516, 310] width 50 height 14
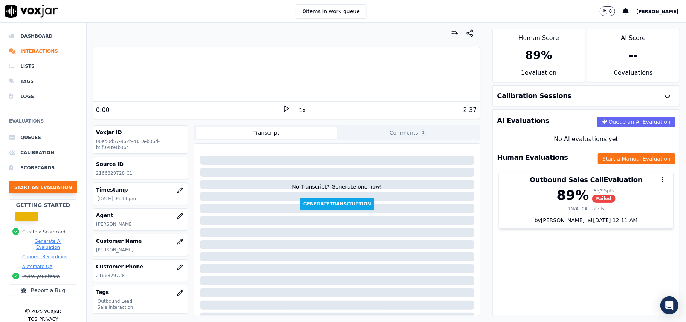
click at [55, 186] on button "Start an Evaluation" at bounding box center [43, 187] width 68 height 12
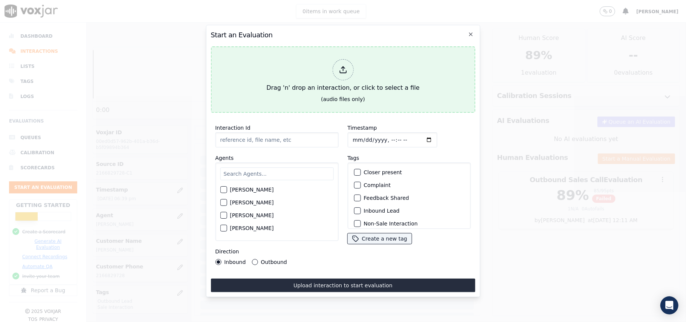
click at [339, 72] on div at bounding box center [342, 69] width 21 height 21
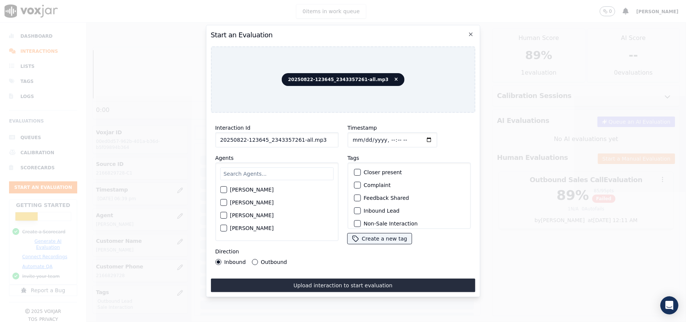
drag, startPoint x: 324, startPoint y: 137, endPoint x: 295, endPoint y: 138, distance: 29.0
click at [295, 138] on input "20250822-123645_2343357261-all.mp3" at bounding box center [276, 139] width 123 height 15
type input "20250822-123645_2343357261-C1"
click at [363, 135] on input "Timestamp" at bounding box center [392, 139] width 90 height 15
click at [362, 134] on input "Timestamp" at bounding box center [392, 139] width 90 height 15
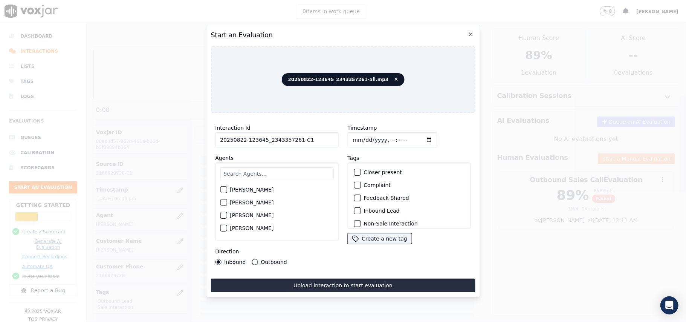
type input "[DATE]T18:41"
click at [255, 172] on input "text" at bounding box center [276, 173] width 113 height 13
type input "[PERSON_NAME]"
click at [221, 189] on div "button" at bounding box center [222, 191] width 5 height 5
click at [354, 210] on div "button" at bounding box center [356, 210] width 5 height 5
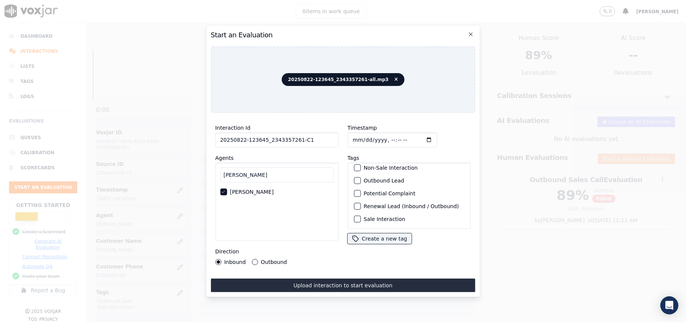
scroll to position [66, 0]
click at [356, 215] on button "Sale Interaction" at bounding box center [357, 218] width 7 height 7
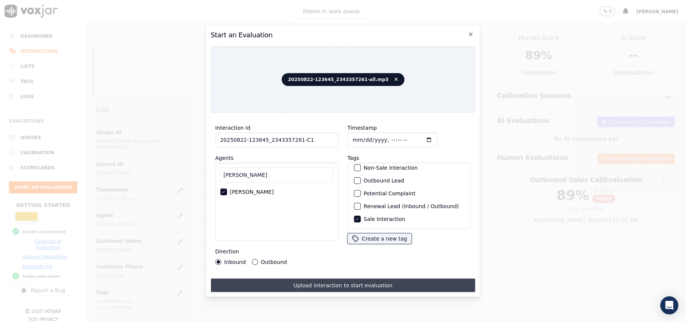
click at [313, 283] on button "Upload interaction to start evaluation" at bounding box center [342, 285] width 264 height 14
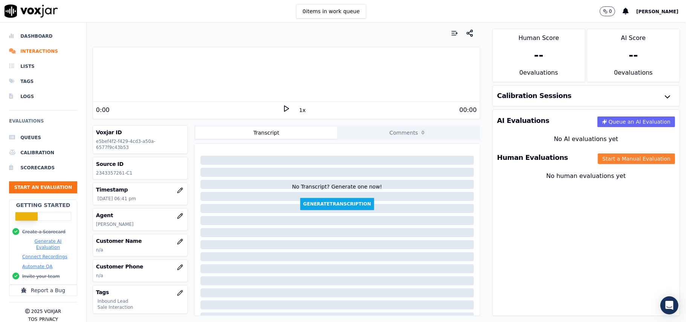
click at [597, 164] on button "Start a Manual Evaluation" at bounding box center [635, 158] width 77 height 11
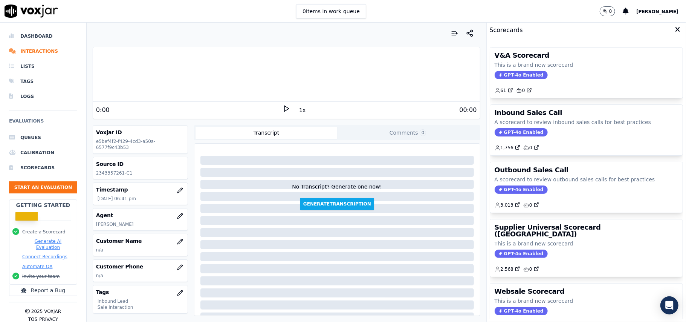
drag, startPoint x: 504, startPoint y: 131, endPoint x: 492, endPoint y: 127, distance: 12.2
click at [503, 132] on span "GPT-4o Enabled" at bounding box center [520, 132] width 53 height 8
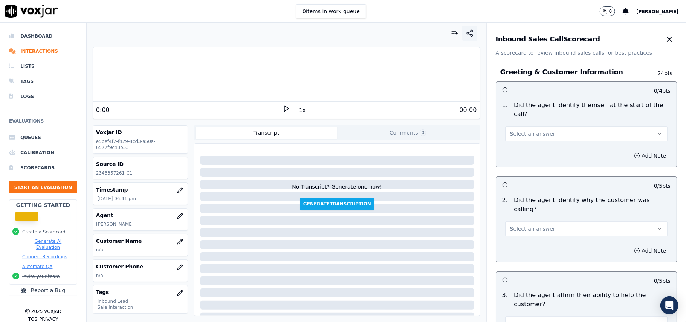
scroll to position [1329, 0]
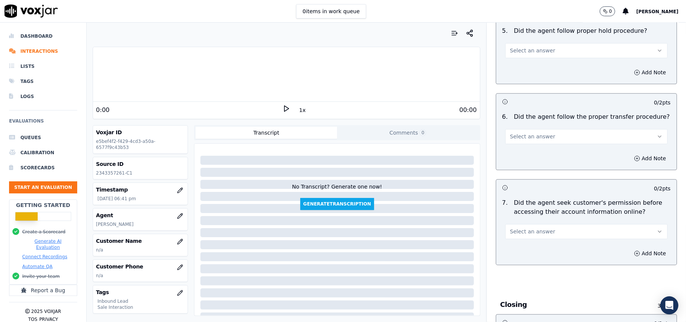
click at [554, 224] on button "Select an answer" at bounding box center [586, 231] width 162 height 15
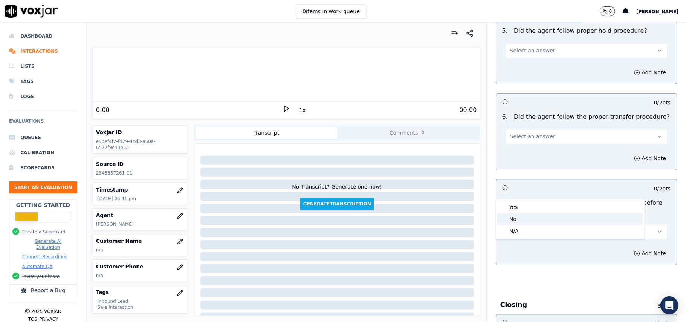
click at [527, 218] on div "No" at bounding box center [570, 219] width 146 height 12
click at [629, 248] on button "Add Note" at bounding box center [649, 253] width 41 height 11
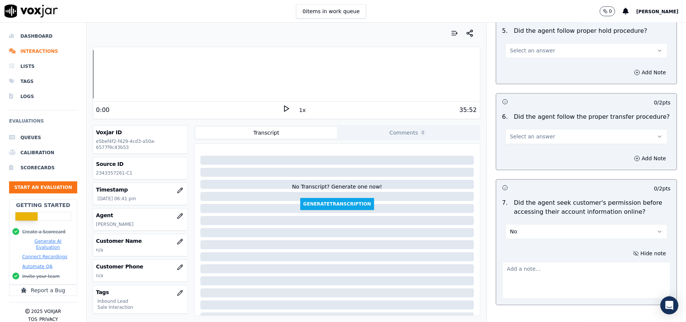
click at [553, 261] on textarea at bounding box center [586, 279] width 168 height 37
paste textarea "@6:13 – Did not take permission from the customer before accessing the account."
click at [512, 261] on textarea "@6:13 – Did not take permission from the customer before accessing the account." at bounding box center [586, 279] width 168 height 37
paste textarea "Call ID: 123645"
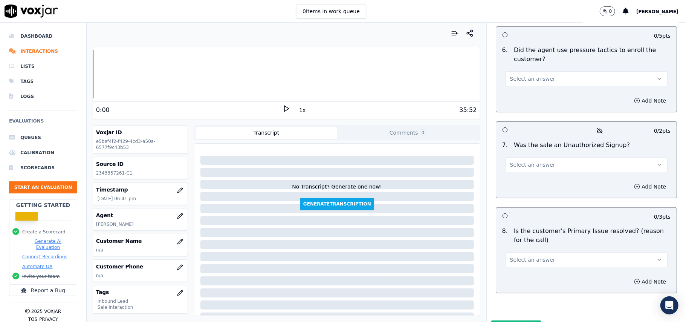
type textarea "Call ID: 123645 @6:13 – Did not take permission from the customer before access…"
click at [554, 252] on button "Select an answer" at bounding box center [586, 259] width 162 height 15
click at [532, 248] on div "No" at bounding box center [570, 249] width 146 height 12
click at [531, 252] on button "No" at bounding box center [586, 259] width 162 height 15
click at [514, 238] on div "Yes" at bounding box center [570, 237] width 146 height 12
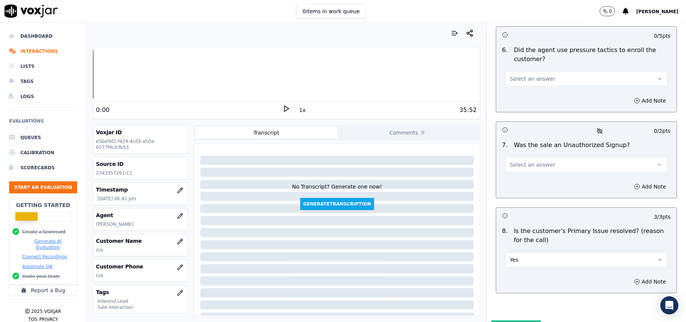
drag, startPoint x: 517, startPoint y: 111, endPoint x: 518, endPoint y: 120, distance: 8.4
click at [518, 149] on div "Select an answer" at bounding box center [586, 160] width 174 height 23
click at [518, 157] on button "Select an answer" at bounding box center [586, 164] width 162 height 15
click at [520, 152] on div "No" at bounding box center [570, 154] width 146 height 12
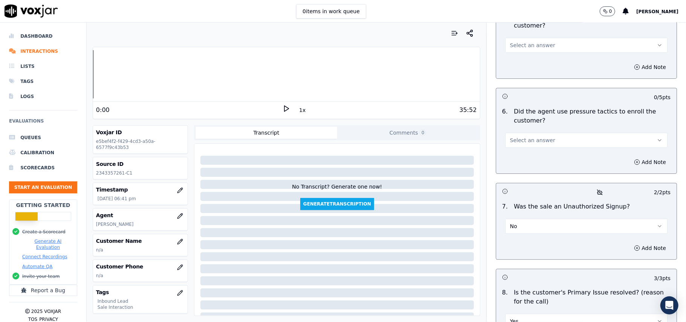
scroll to position [1997, 0]
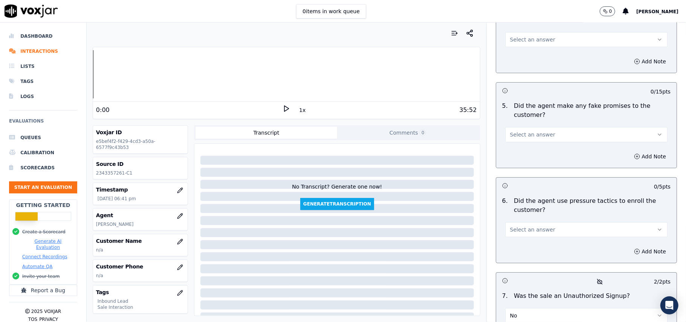
click at [529, 226] on span "Select an answer" at bounding box center [532, 230] width 45 height 8
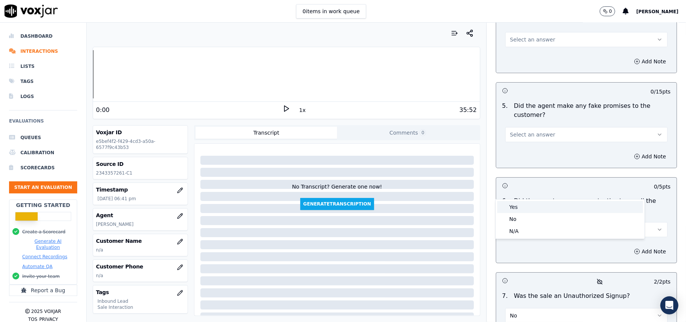
click at [529, 213] on div "No" at bounding box center [570, 219] width 146 height 12
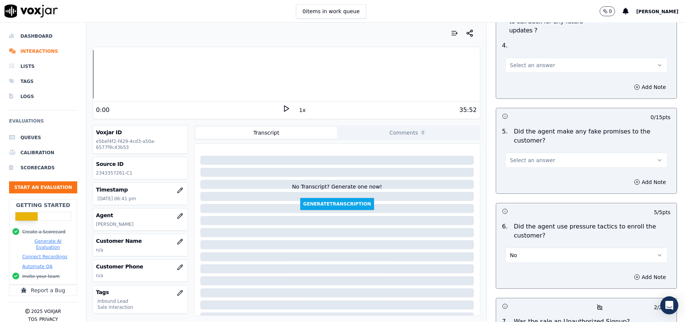
scroll to position [1946, 0]
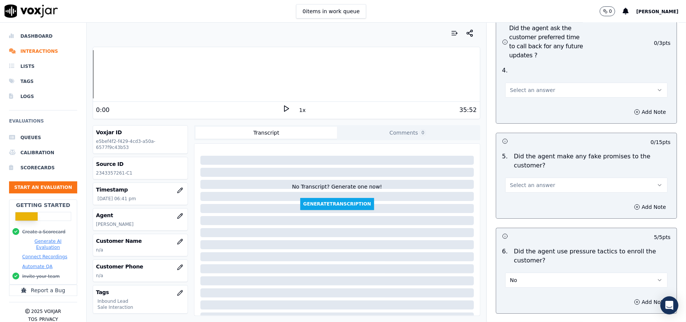
click at [530, 181] on span "Select an answer" at bounding box center [532, 185] width 45 height 8
click at [527, 168] on div "No" at bounding box center [570, 174] width 146 height 12
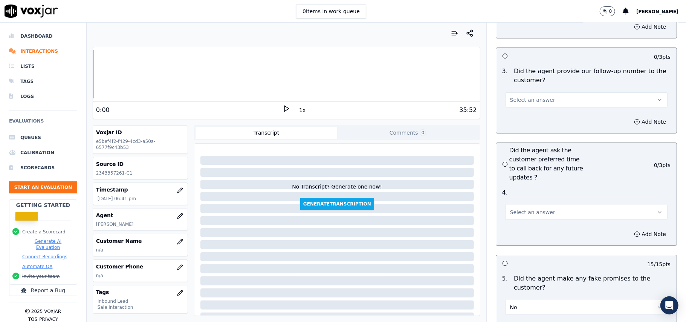
scroll to position [1746, 0]
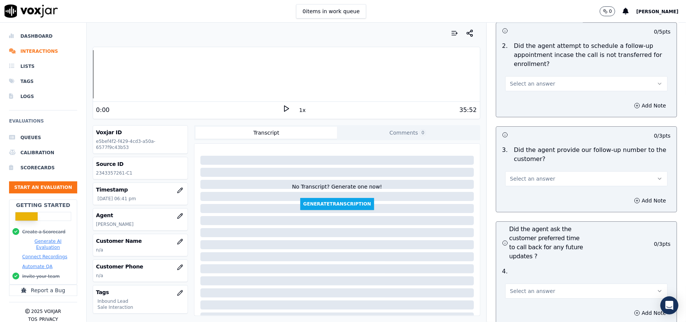
click at [538, 287] on span "Select an answer" at bounding box center [532, 291] width 45 height 8
click at [519, 267] on div "Yes" at bounding box center [570, 267] width 146 height 12
click at [524, 283] on button "Yes" at bounding box center [586, 290] width 162 height 15
click at [508, 283] on div "No" at bounding box center [570, 279] width 146 height 12
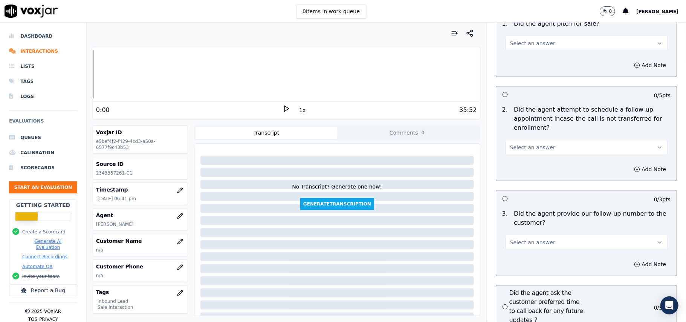
scroll to position [1645, 0]
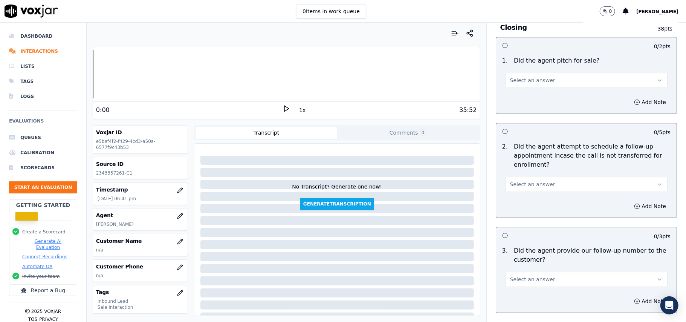
click at [520, 271] on button "Select an answer" at bounding box center [586, 278] width 162 height 15
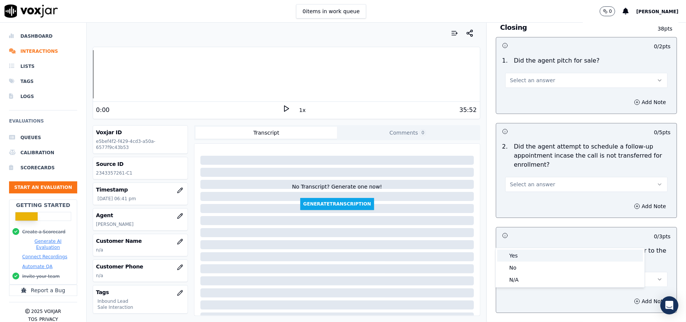
click at [517, 255] on div "Yes" at bounding box center [570, 255] width 146 height 12
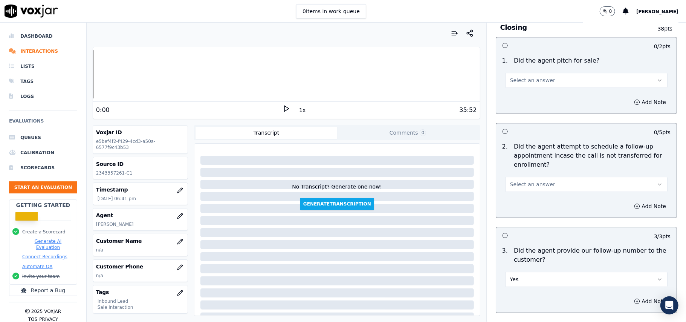
click at [512, 180] on span "Select an answer" at bounding box center [532, 184] width 45 height 8
click at [512, 160] on div "Yes" at bounding box center [570, 160] width 146 height 12
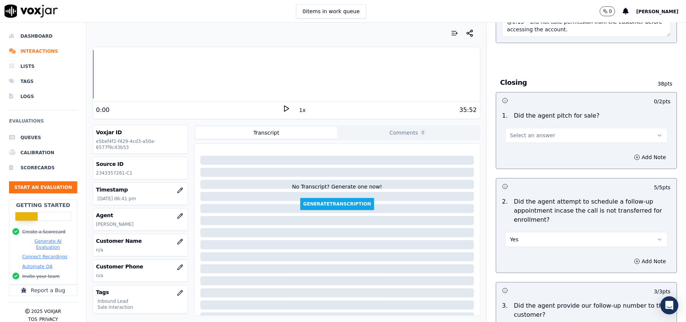
scroll to position [1545, 0]
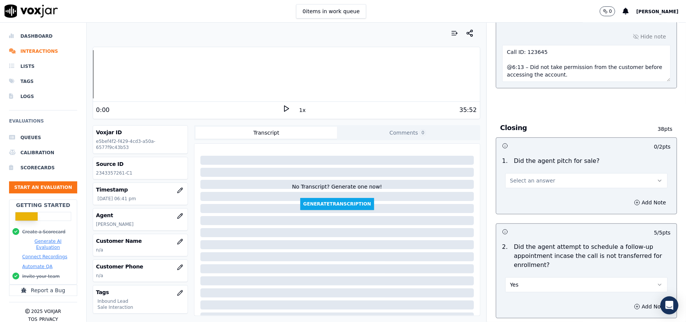
drag, startPoint x: 529, startPoint y: 140, endPoint x: 532, endPoint y: 146, distance: 6.7
click at [530, 177] on span "Select an answer" at bounding box center [532, 181] width 45 height 8
click at [532, 154] on div "Yes" at bounding box center [570, 156] width 146 height 12
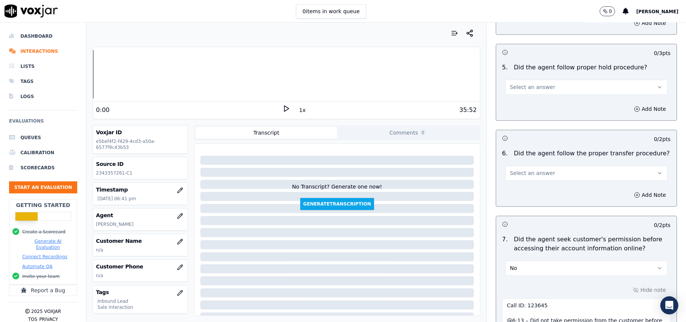
scroll to position [1244, 0]
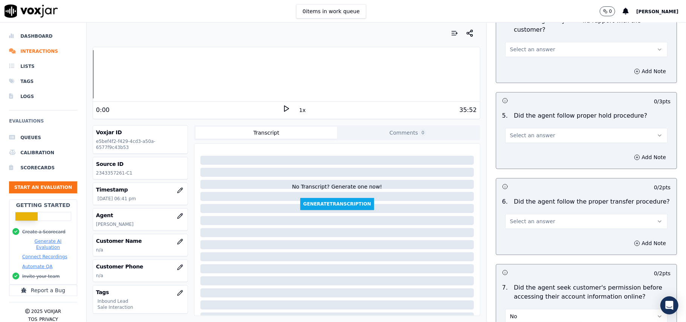
drag, startPoint x: 532, startPoint y: 177, endPoint x: 529, endPoint y: 186, distance: 9.2
click at [533, 217] on span "Select an answer" at bounding box center [532, 221] width 45 height 8
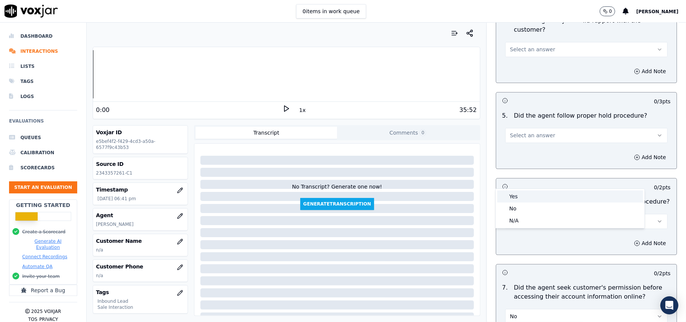
click at [524, 198] on div "Yes" at bounding box center [570, 196] width 146 height 12
click at [523, 213] on button "Yes" at bounding box center [586, 220] width 162 height 15
click at [520, 208] on div "No" at bounding box center [570, 208] width 146 height 12
click at [517, 128] on button "Select an answer" at bounding box center [586, 135] width 162 height 15
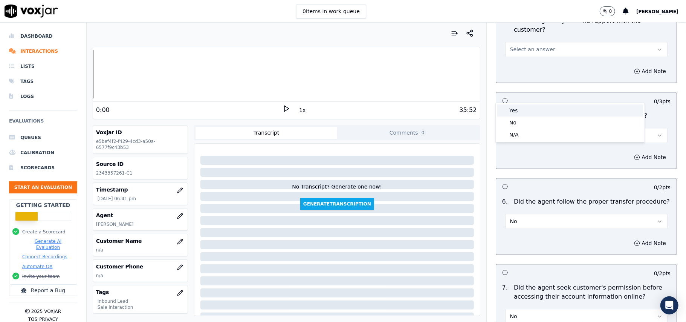
click at [520, 107] on div "Yes" at bounding box center [570, 110] width 146 height 12
click at [528, 213] on button "No" at bounding box center [586, 220] width 162 height 15
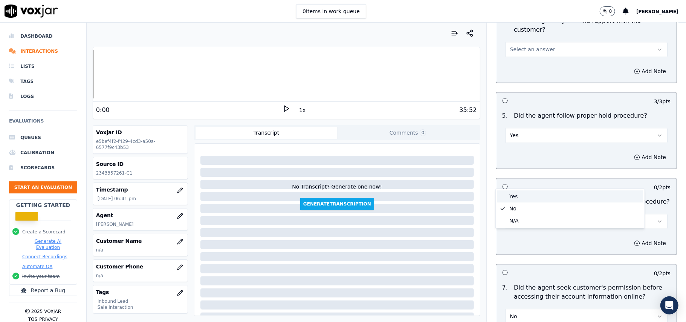
click at [522, 194] on div "Yes" at bounding box center [570, 196] width 146 height 12
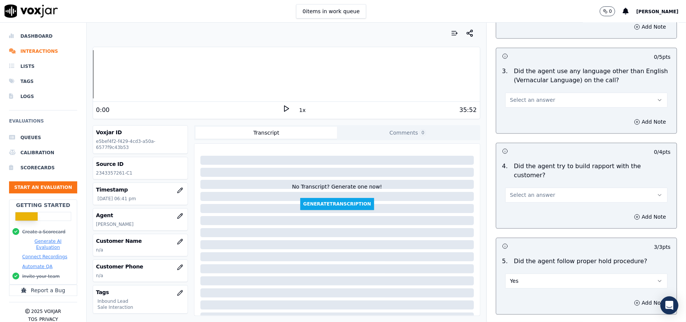
scroll to position [1093, 0]
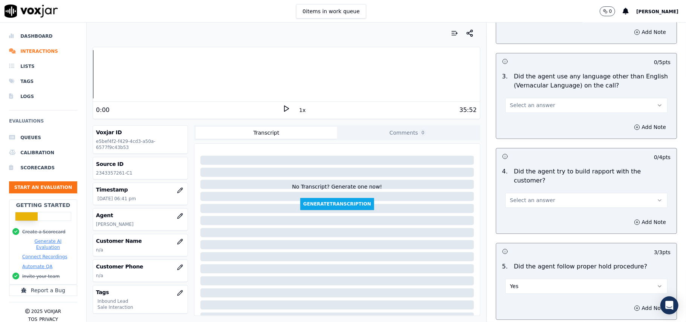
click at [535, 192] on button "Select an answer" at bounding box center [586, 199] width 162 height 15
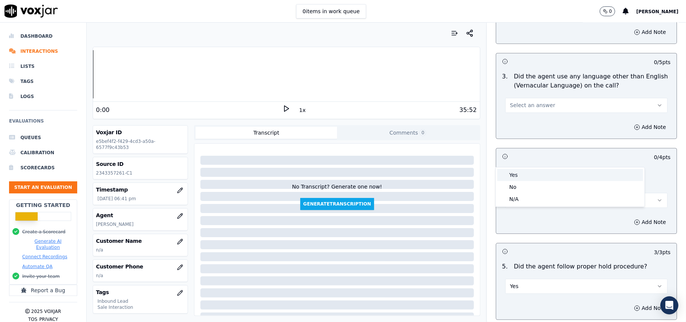
click at [539, 171] on div "Yes" at bounding box center [570, 175] width 146 height 12
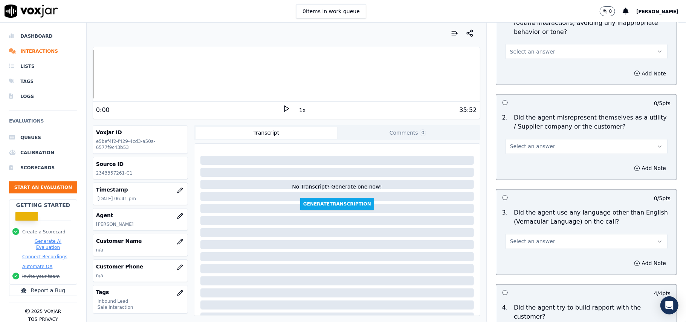
scroll to position [943, 0]
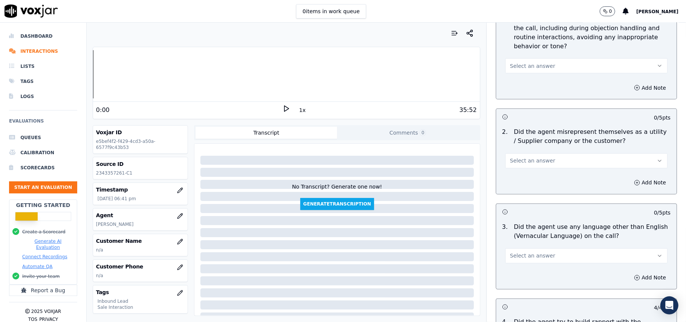
click at [544, 248] on button "Select an answer" at bounding box center [586, 255] width 162 height 15
click at [527, 252] on div "No" at bounding box center [570, 251] width 146 height 12
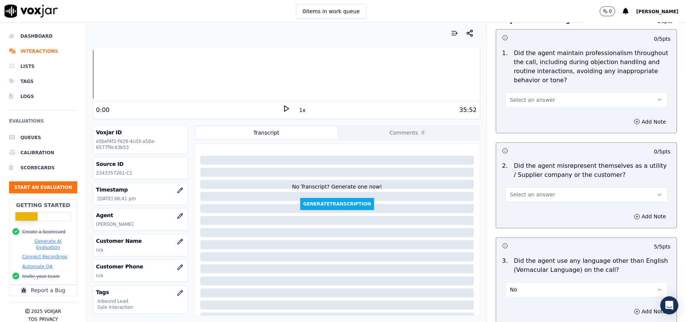
scroll to position [842, 0]
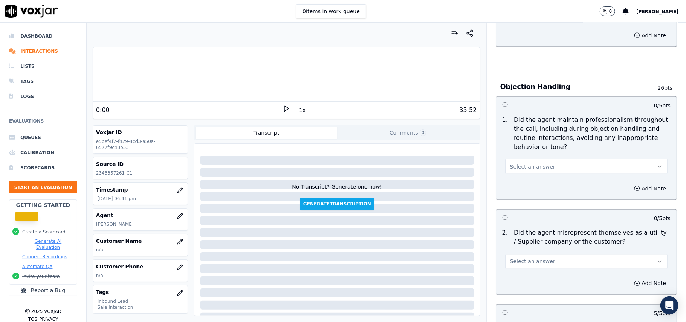
click at [532, 258] on span "Select an answer" at bounding box center [532, 262] width 45 height 8
click at [521, 258] on div "No" at bounding box center [570, 256] width 146 height 12
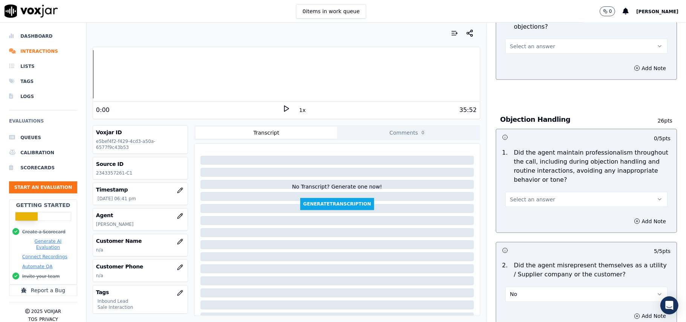
scroll to position [792, 0]
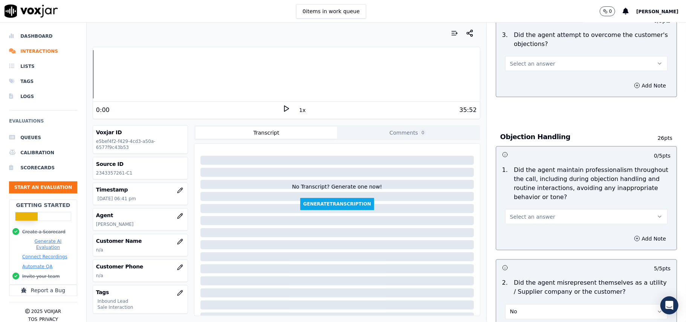
click at [537, 213] on span "Select an answer" at bounding box center [532, 217] width 45 height 8
click at [535, 199] on div "Yes" at bounding box center [570, 200] width 146 height 12
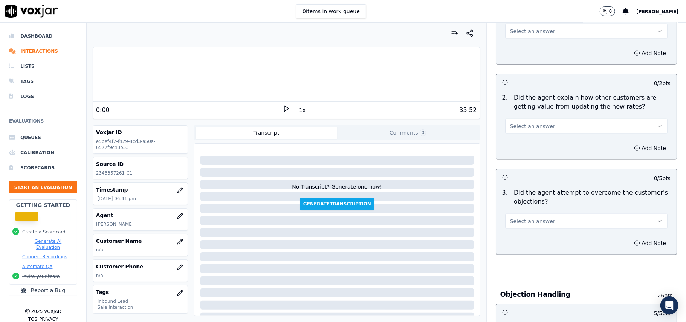
scroll to position [642, 0]
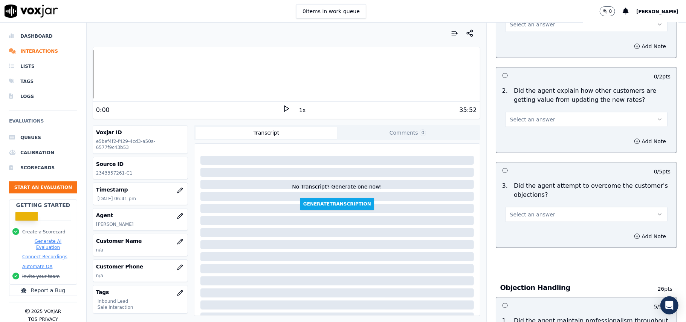
click at [547, 207] on button "Select an answer" at bounding box center [586, 214] width 162 height 15
click at [539, 200] on div "Yes" at bounding box center [570, 197] width 146 height 12
click at [536, 207] on button "Yes" at bounding box center [586, 214] width 162 height 15
click at [524, 219] on div "N/A" at bounding box center [570, 221] width 146 height 12
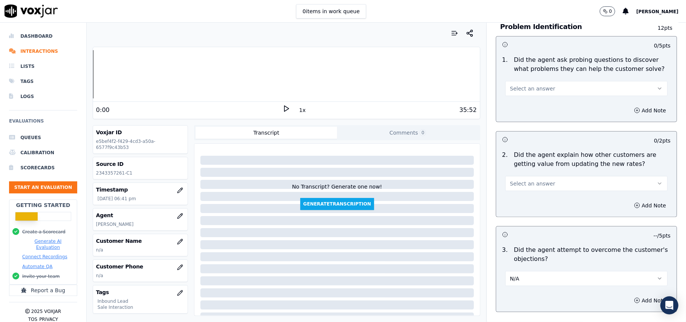
scroll to position [541, 0]
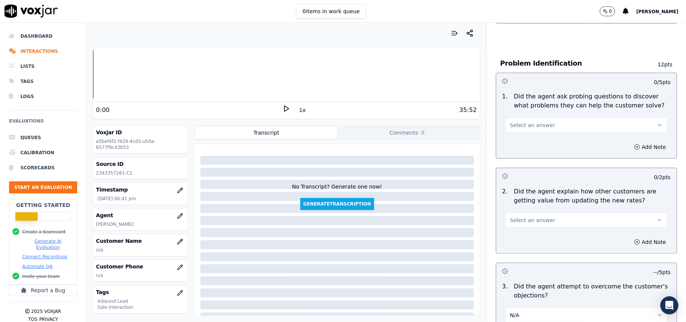
click at [529, 216] on span "Select an answer" at bounding box center [532, 220] width 45 height 8
click at [531, 203] on div "Yes" at bounding box center [570, 202] width 146 height 12
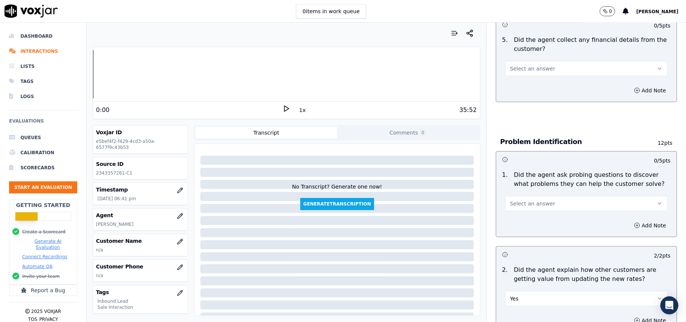
scroll to position [390, 0]
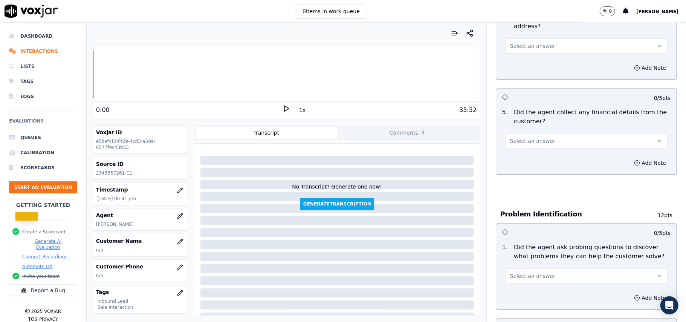
click at [510, 268] on button "Select an answer" at bounding box center [586, 275] width 162 height 15
click at [509, 253] on div "Yes" at bounding box center [570, 258] width 146 height 12
click at [526, 133] on button "Select an answer" at bounding box center [586, 140] width 162 height 15
click at [526, 122] on div "Yes" at bounding box center [570, 123] width 146 height 12
click at [529, 133] on button "Yes" at bounding box center [586, 140] width 162 height 15
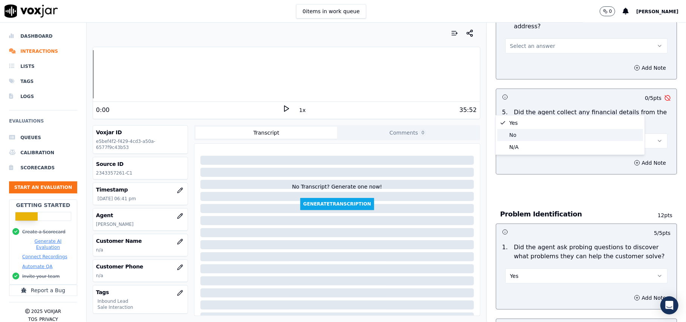
click at [527, 133] on div "No" at bounding box center [570, 135] width 146 height 12
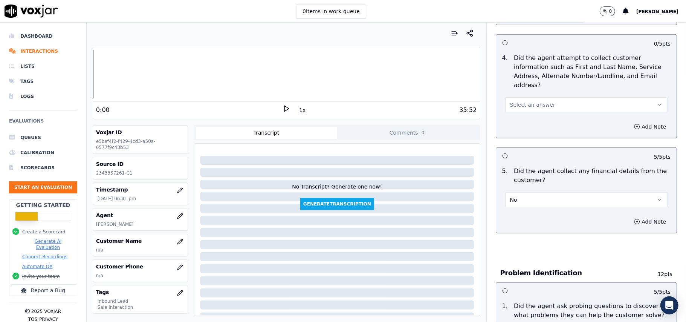
scroll to position [240, 0]
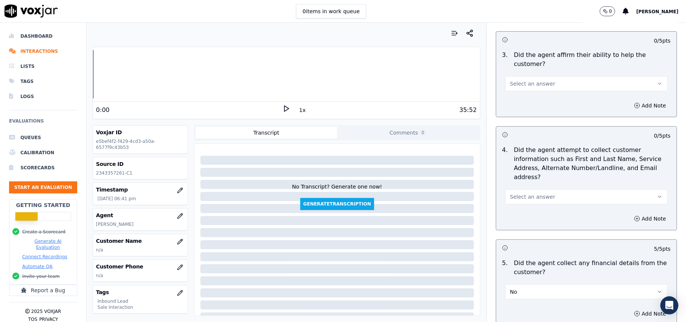
click at [530, 193] on span "Select an answer" at bounding box center [532, 197] width 45 height 8
drag, startPoint x: 527, startPoint y: 201, endPoint x: 522, endPoint y: 194, distance: 8.8
click at [527, 201] on div "N/A" at bounding box center [570, 202] width 146 height 12
click at [525, 189] on button "N/A" at bounding box center [586, 196] width 162 height 15
click at [520, 174] on div "Yes" at bounding box center [570, 178] width 146 height 12
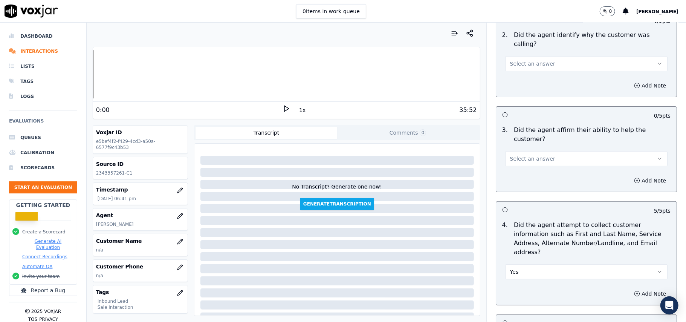
scroll to position [89, 0]
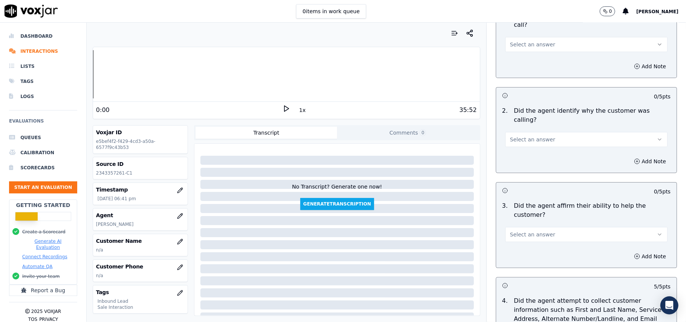
click at [511, 230] on span "Select an answer" at bounding box center [532, 234] width 45 height 8
click at [511, 225] on div "Yes" at bounding box center [570, 225] width 146 height 12
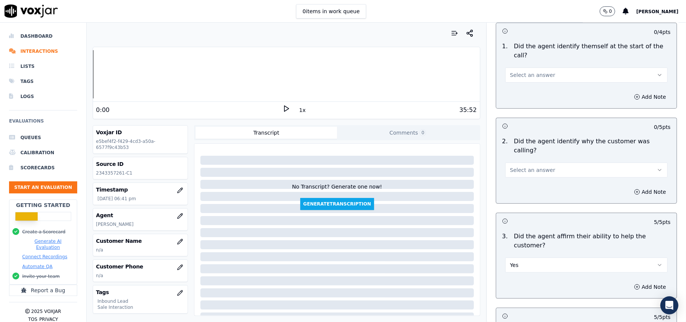
scroll to position [0, 0]
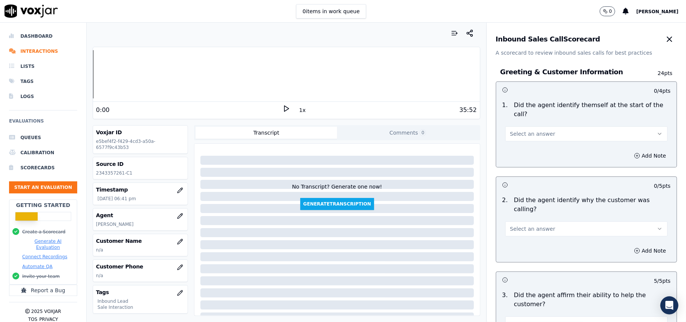
click at [521, 221] on button "Select an answer" at bounding box center [586, 228] width 162 height 15
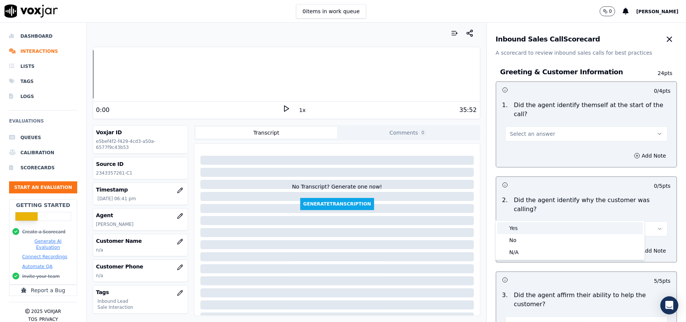
click at [517, 228] on div "Yes" at bounding box center [570, 228] width 146 height 12
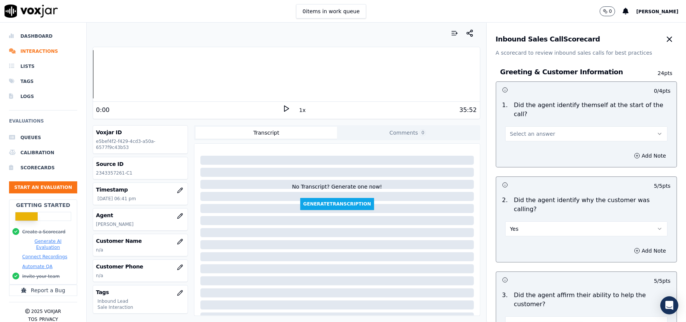
click at [523, 130] on span "Select an answer" at bounding box center [532, 134] width 45 height 8
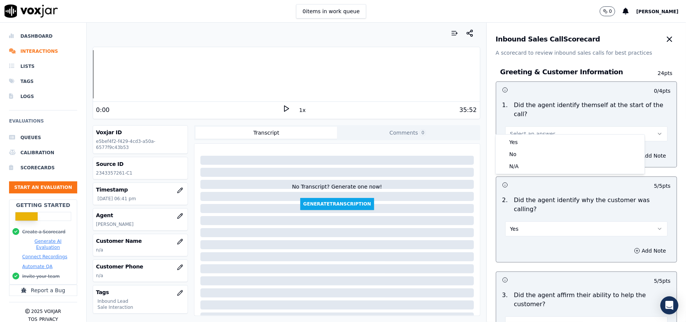
click at [515, 134] on div "Yes No N/A" at bounding box center [569, 154] width 149 height 40
click at [512, 142] on div "Yes" at bounding box center [570, 142] width 146 height 12
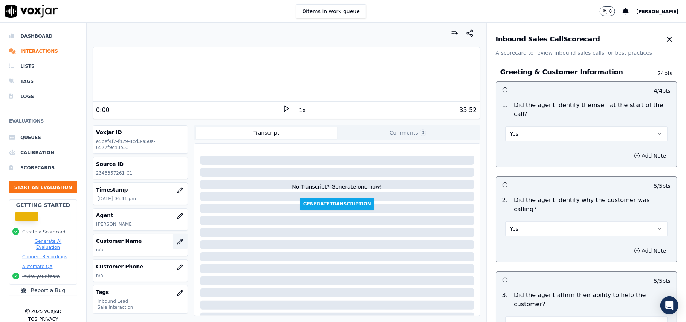
click at [172, 240] on button "button" at bounding box center [179, 241] width 15 height 15
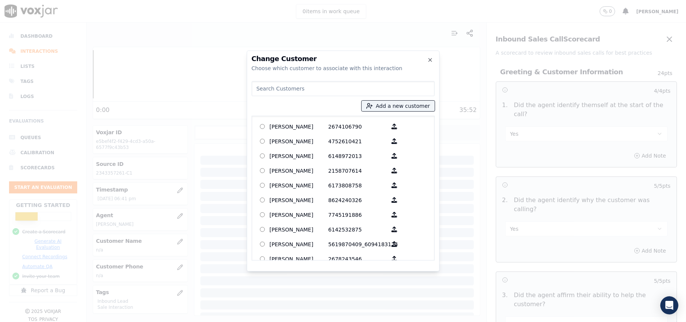
paste input "[PERSON_NAME]"
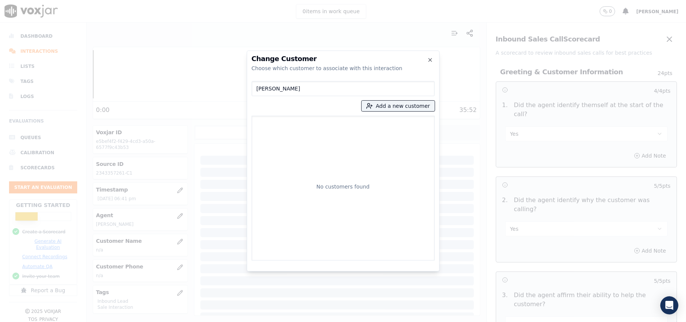
click at [258, 87] on input "[PERSON_NAME]" at bounding box center [342, 88] width 183 height 15
type input "[PERSON_NAME]"
click at [301, 120] on p "[PERSON_NAME]" at bounding box center [299, 126] width 59 height 12
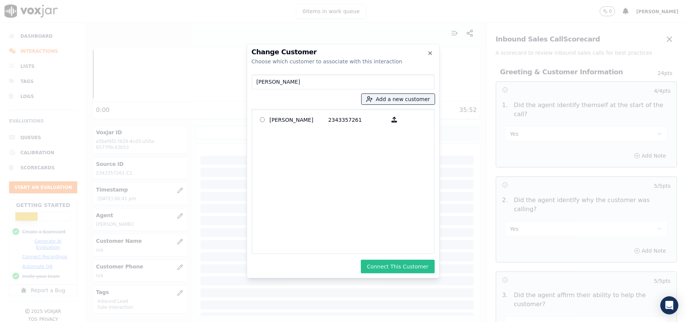
click at [395, 264] on button "Connect This Customer" at bounding box center [397, 266] width 73 height 14
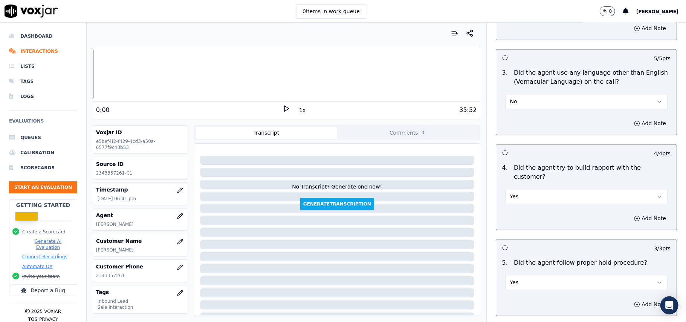
scroll to position [2147, 0]
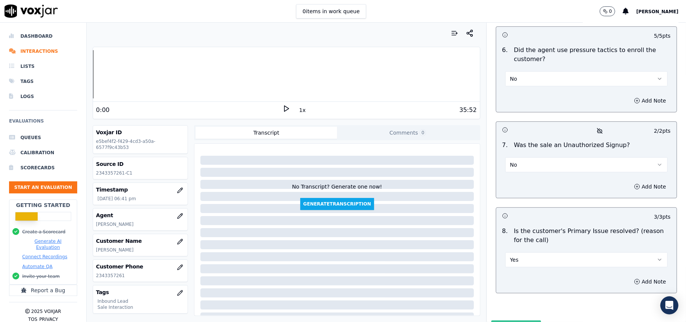
click at [520, 320] on button "Submit Scores" at bounding box center [516, 327] width 50 height 14
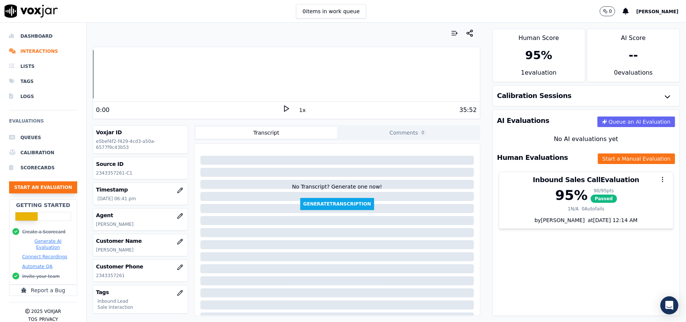
click at [35, 188] on button "Start an Evaluation" at bounding box center [43, 187] width 68 height 12
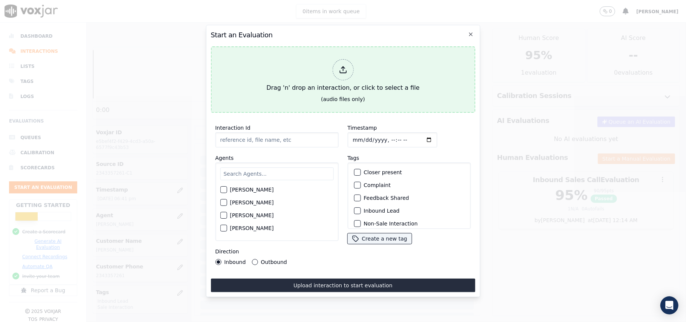
click at [340, 71] on icon at bounding box center [343, 72] width 6 height 2
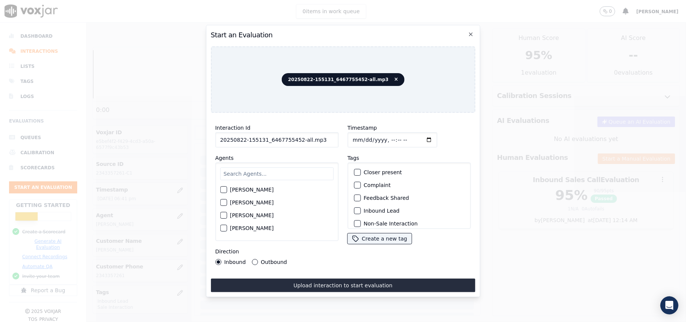
drag, startPoint x: 323, startPoint y: 139, endPoint x: 296, endPoint y: 142, distance: 27.6
click at [296, 142] on input "20250822-155131_6467755452-all.mp3" at bounding box center [276, 139] width 123 height 15
type input "20250822-155131_6467755452-C1"
click at [360, 139] on input "Timestamp" at bounding box center [392, 139] width 90 height 15
type input "[DATE]T19:09"
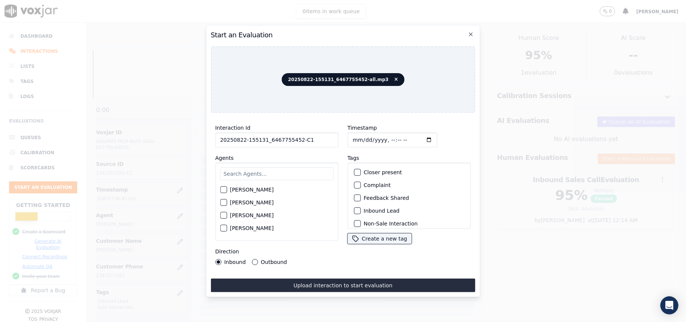
click at [237, 176] on input "text" at bounding box center [276, 173] width 113 height 13
type input "edwa"
click at [226, 189] on div "button" at bounding box center [222, 191] width 5 height 5
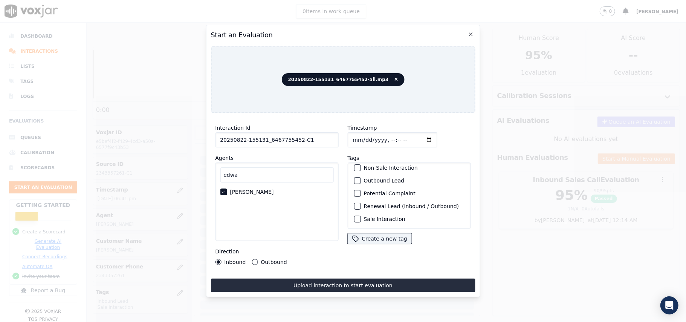
scroll to position [66, 0]
click at [355, 216] on div "button" at bounding box center [356, 218] width 5 height 5
click at [354, 178] on div "button" at bounding box center [356, 180] width 5 height 5
click at [254, 259] on button "Outbound" at bounding box center [254, 262] width 6 height 6
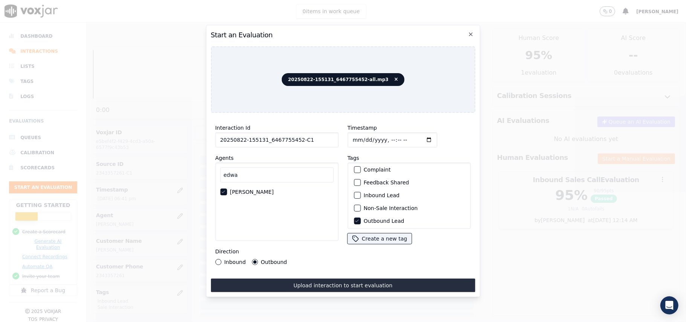
click at [356, 193] on button "Inbound Lead" at bounding box center [357, 195] width 7 height 7
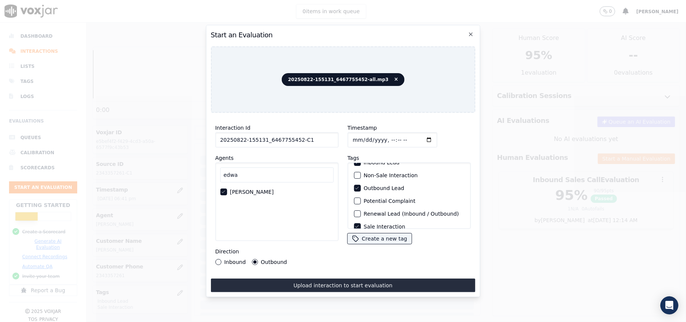
scroll to position [66, 0]
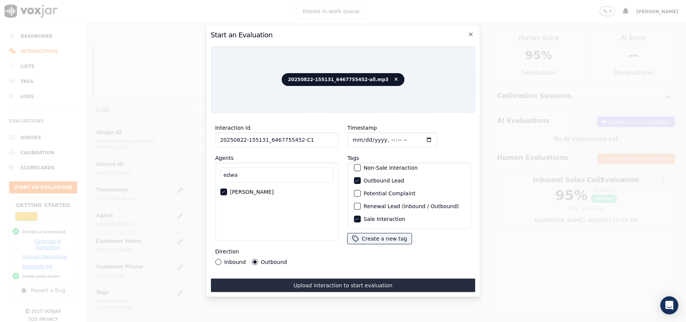
click at [355, 179] on icon "button" at bounding box center [356, 180] width 3 height 2
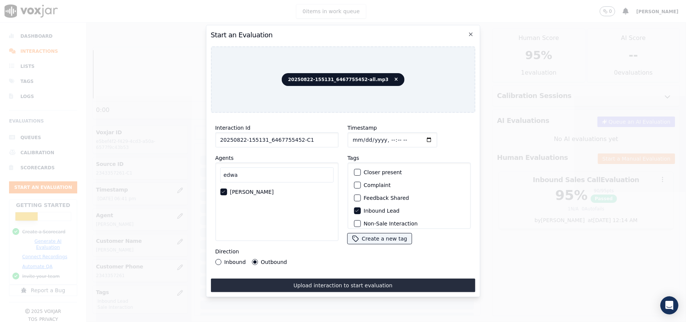
click at [221, 259] on button "Inbound" at bounding box center [218, 262] width 6 height 6
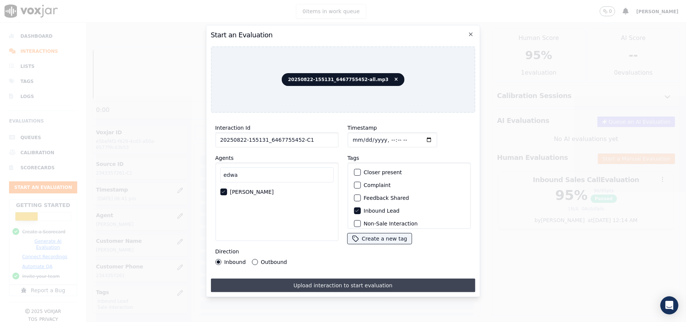
click at [296, 285] on button "Upload interaction to start evaluation" at bounding box center [342, 285] width 264 height 14
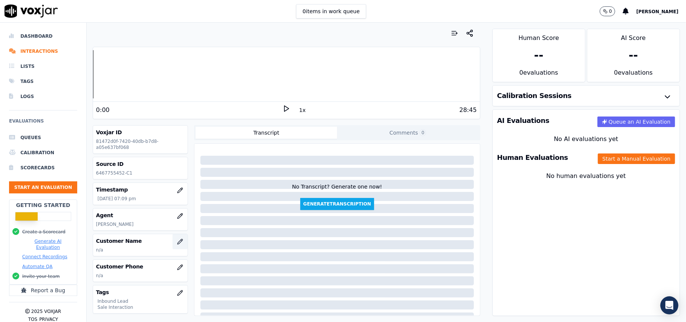
click at [177, 243] on icon "button" at bounding box center [180, 241] width 6 height 6
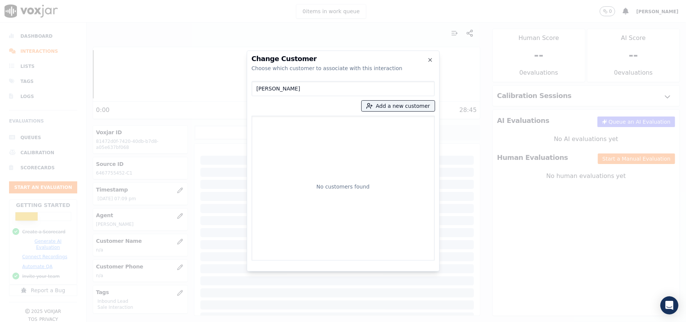
click at [258, 87] on input "[PERSON_NAME]" at bounding box center [342, 88] width 183 height 15
type input "[PERSON_NAME]"
click at [293, 131] on p "[PERSON_NAME]" at bounding box center [299, 126] width 59 height 12
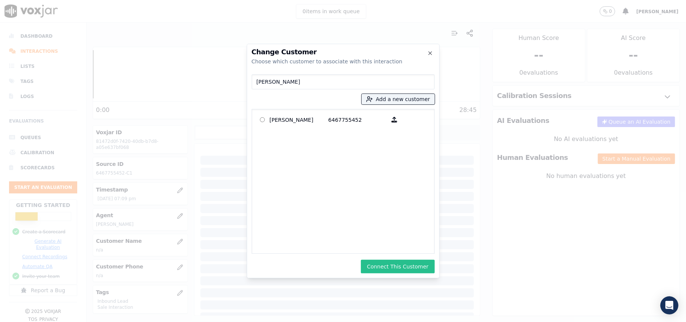
click at [406, 271] on button "Connect This Customer" at bounding box center [397, 266] width 73 height 14
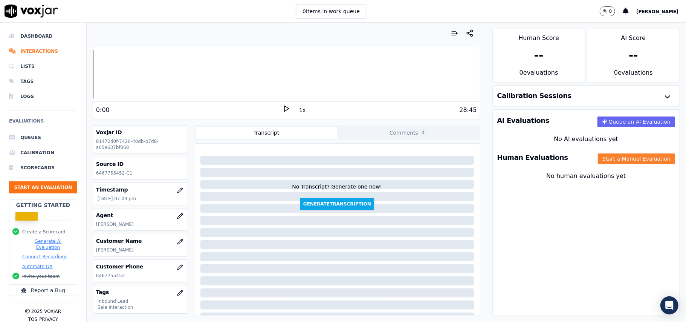
click at [597, 162] on button "Start a Manual Evaluation" at bounding box center [635, 158] width 77 height 11
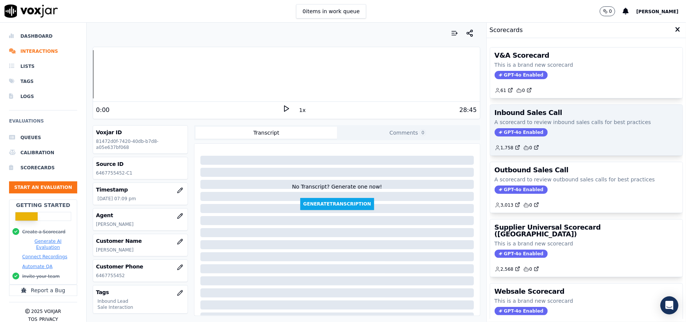
click at [511, 134] on span "GPT-4o Enabled" at bounding box center [520, 132] width 53 height 8
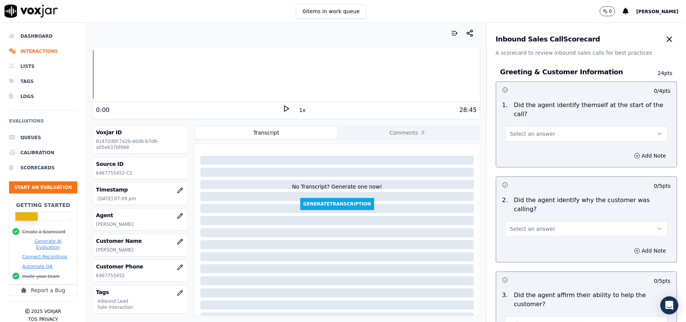
scroll to position [1329, 0]
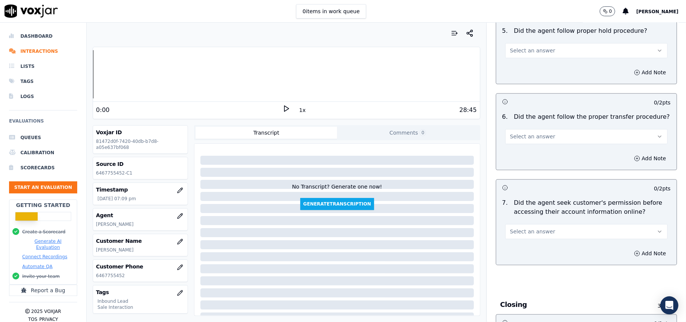
click at [534, 227] on span "Select an answer" at bounding box center [532, 231] width 45 height 8
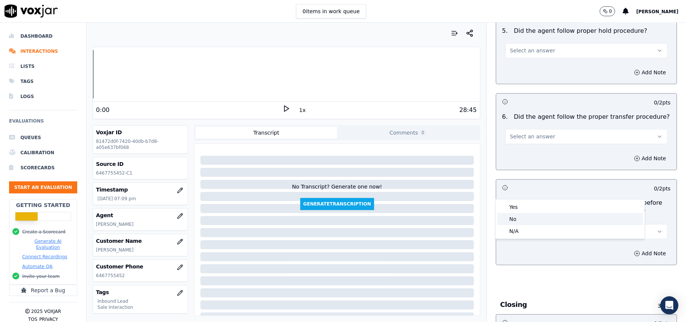
click at [515, 217] on div "No" at bounding box center [570, 219] width 146 height 12
click at [629, 248] on button "Add Note" at bounding box center [649, 253] width 41 height 11
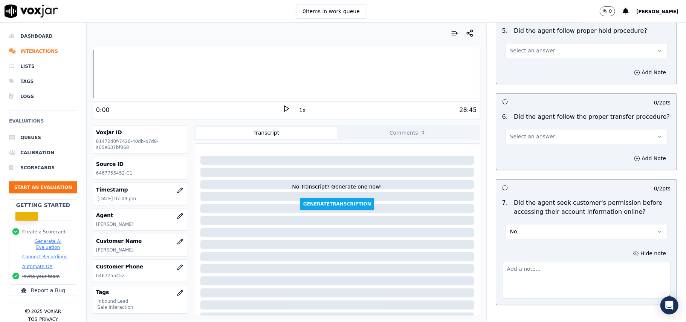
click at [524, 261] on textarea at bounding box center [586, 279] width 168 height 37
click at [518, 261] on textarea at bounding box center [586, 279] width 168 height 37
paste textarea "@06:05 – Did not take permission from the customer before accessing the account."
click at [515, 261] on textarea "@06:05 – Did not take permission from the customer before accessing the account." at bounding box center [586, 279] width 168 height 37
paste textarea "Call ID: 162022"
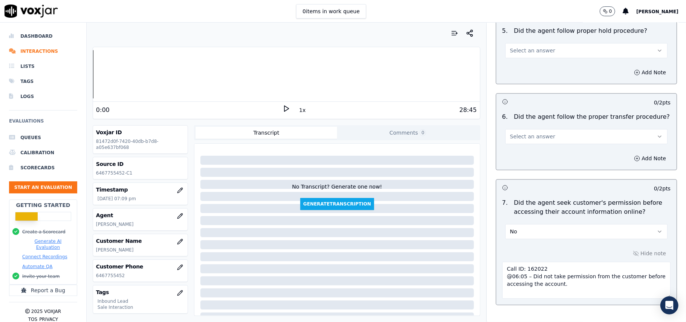
scroll to position [2147, 0]
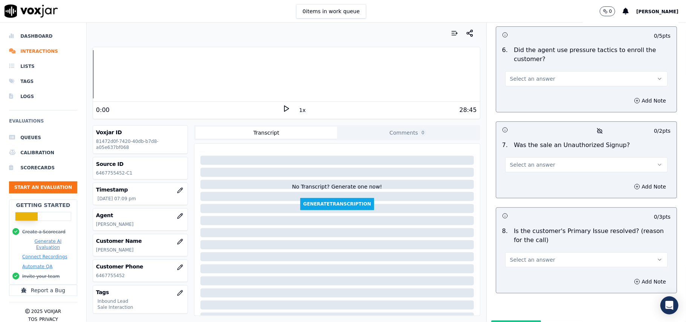
type textarea "Call ID: 162022 @06:05 – Did not take permission from the customer before acces…"
click at [510, 256] on span "Select an answer" at bounding box center [532, 260] width 45 height 8
click at [524, 237] on div "Yes" at bounding box center [570, 237] width 146 height 12
click at [532, 161] on span "Select an answer" at bounding box center [532, 165] width 45 height 8
click at [532, 152] on div "No" at bounding box center [570, 154] width 146 height 12
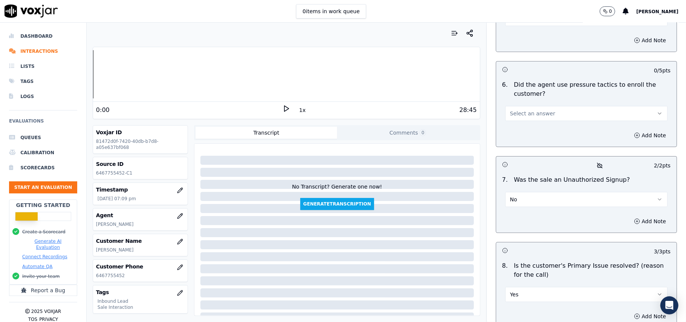
scroll to position [2047, 0]
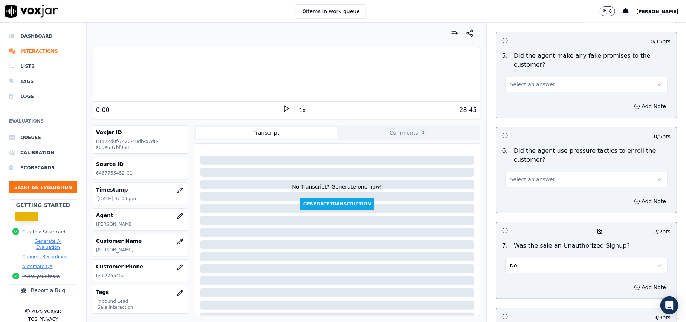
click at [548, 172] on button "Select an answer" at bounding box center [586, 179] width 162 height 15
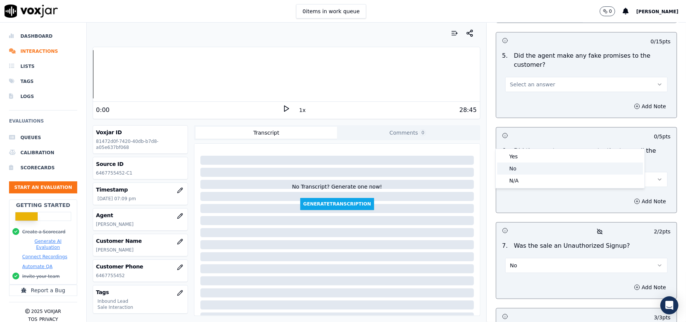
click at [541, 166] on div "No" at bounding box center [570, 168] width 146 height 12
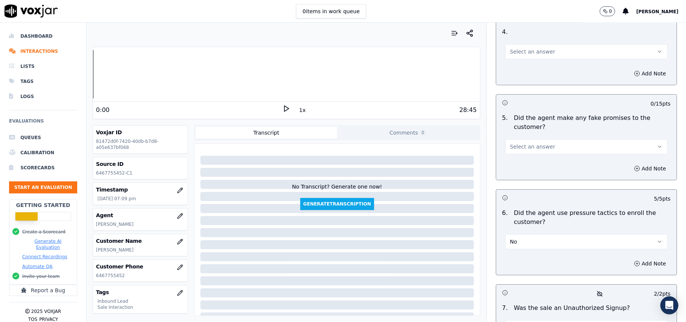
scroll to position [1896, 0]
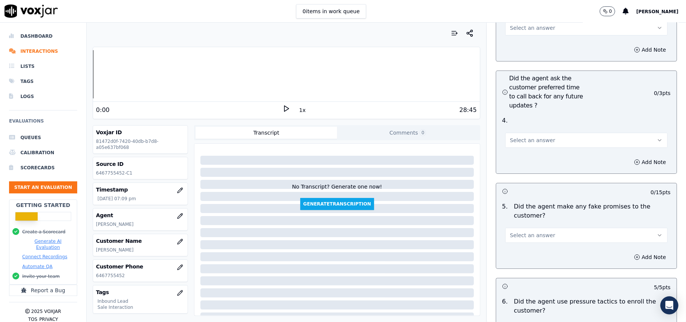
click at [541, 227] on button "Select an answer" at bounding box center [586, 234] width 162 height 15
click at [511, 221] on div "No" at bounding box center [570, 224] width 146 height 12
click at [515, 133] on button "Select an answer" at bounding box center [586, 140] width 162 height 15
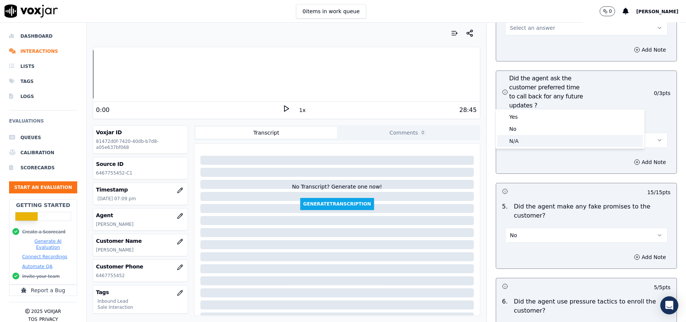
click at [511, 136] on div "N/A" at bounding box center [570, 141] width 146 height 12
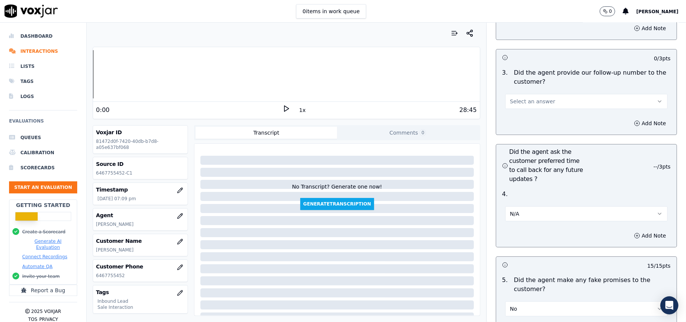
scroll to position [1746, 0]
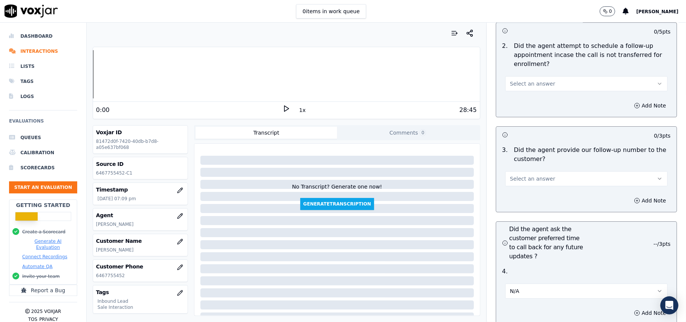
click at [520, 175] on span "Select an answer" at bounding box center [532, 179] width 45 height 8
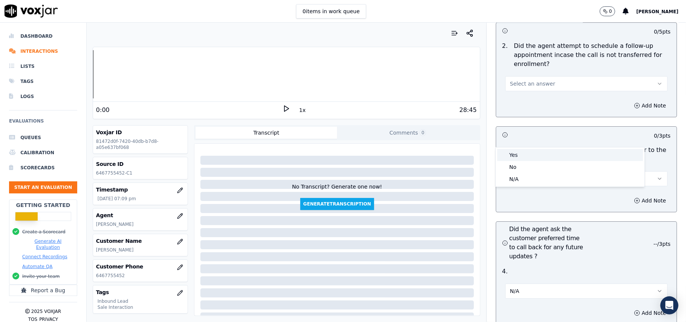
click at [511, 157] on div "Yes" at bounding box center [570, 155] width 146 height 12
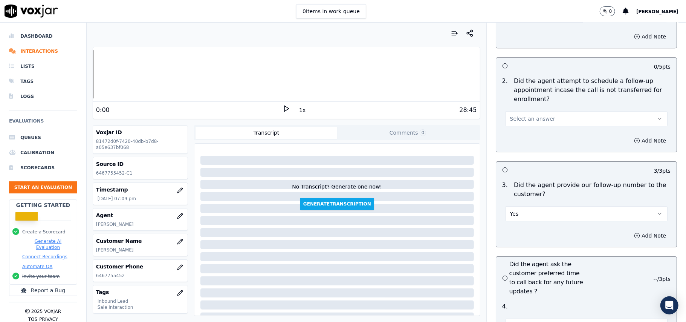
scroll to position [1696, 0]
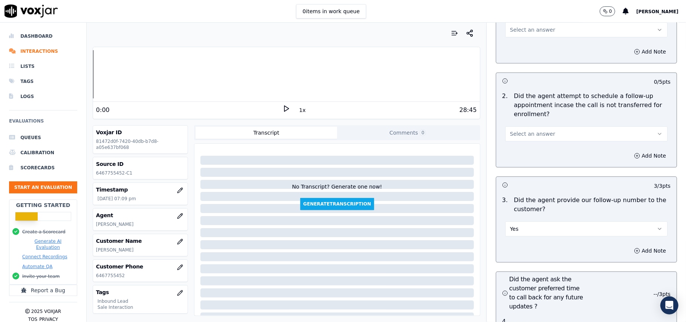
click at [542, 119] on div "Select an answer" at bounding box center [586, 130] width 174 height 23
click at [541, 126] on button "Select an answer" at bounding box center [586, 133] width 162 height 15
click at [535, 113] on div "Yes" at bounding box center [570, 110] width 146 height 12
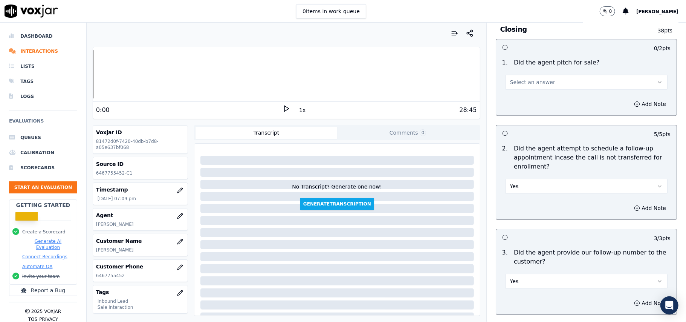
scroll to position [1545, 0]
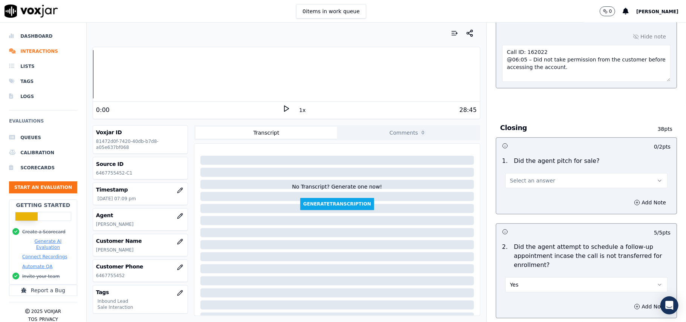
click at [529, 177] on span "Select an answer" at bounding box center [532, 181] width 45 height 8
click at [529, 154] on div "Yes" at bounding box center [570, 156] width 146 height 12
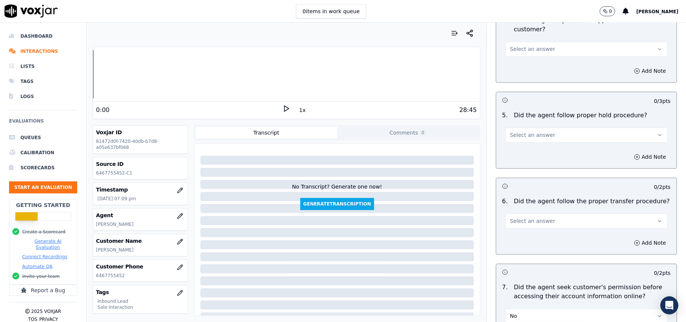
scroll to position [1244, 0]
click at [530, 213] on button "Select an answer" at bounding box center [586, 220] width 162 height 15
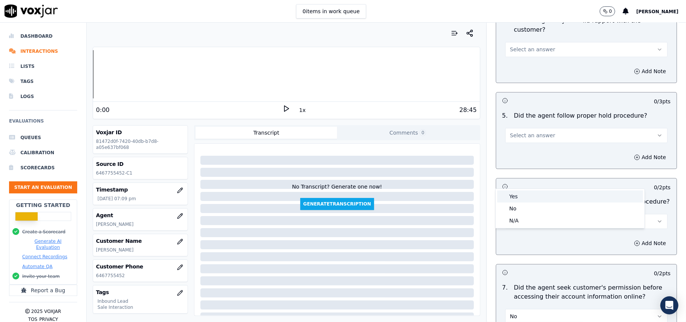
click at [520, 202] on div "Yes" at bounding box center [570, 196] width 146 height 12
click at [514, 131] on span "Select an answer" at bounding box center [532, 135] width 45 height 8
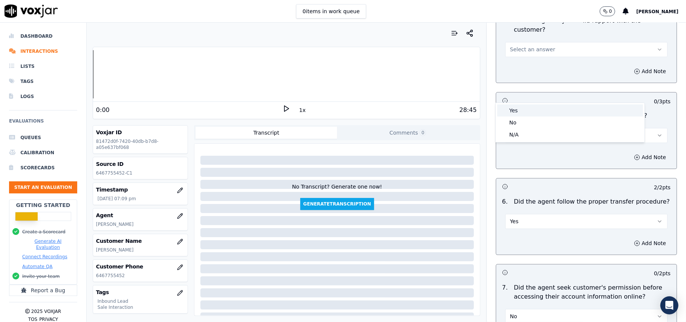
click at [517, 110] on div "Yes" at bounding box center [570, 110] width 146 height 12
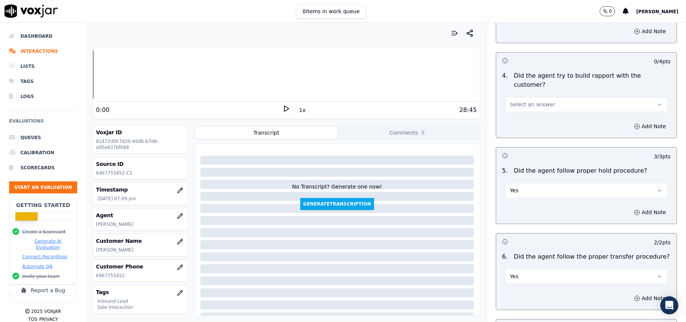
scroll to position [1093, 0]
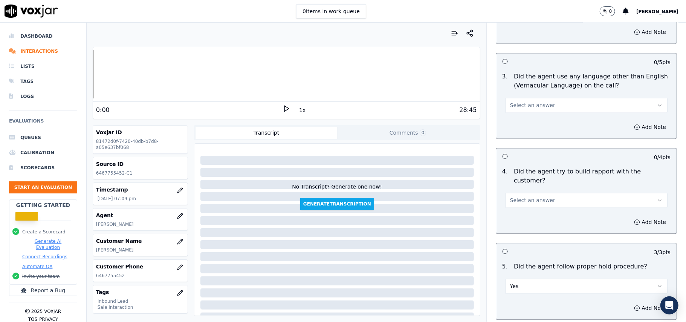
click at [527, 210] on div "Add Note" at bounding box center [586, 221] width 180 height 23
click at [520, 196] on span "Select an answer" at bounding box center [532, 200] width 45 height 8
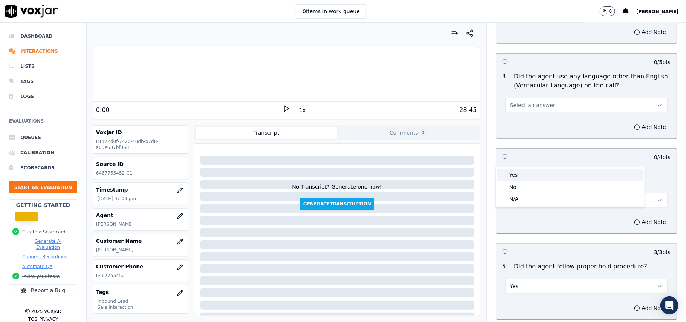
click at [517, 172] on div "Yes" at bounding box center [570, 175] width 146 height 12
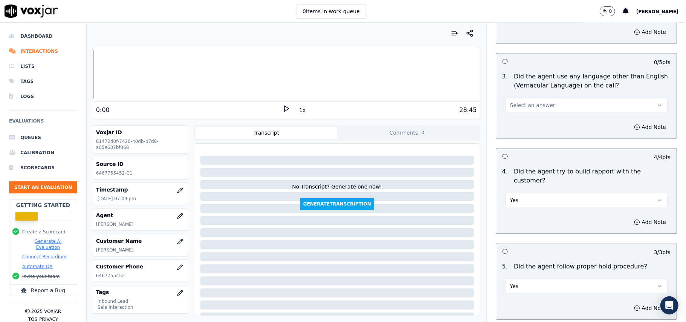
click at [517, 101] on span "Select an answer" at bounding box center [532, 105] width 45 height 8
click at [518, 102] on div "No" at bounding box center [570, 100] width 146 height 12
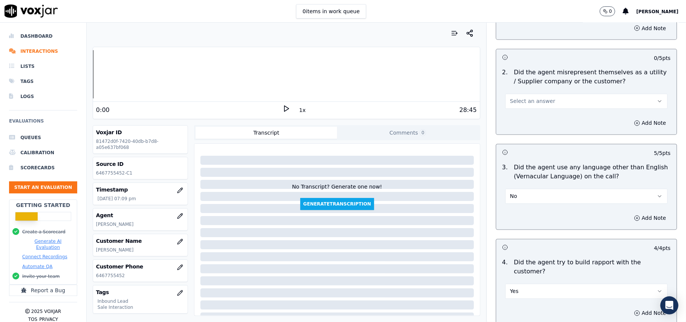
scroll to position [892, 0]
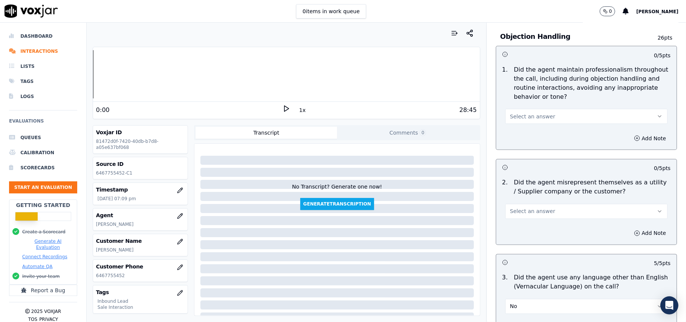
click at [542, 204] on button "Select an answer" at bounding box center [586, 211] width 162 height 15
click at [527, 200] on div "No" at bounding box center [570, 206] width 146 height 12
click at [510, 113] on span "Select an answer" at bounding box center [532, 117] width 45 height 8
click at [511, 98] on div "Yes" at bounding box center [570, 99] width 146 height 12
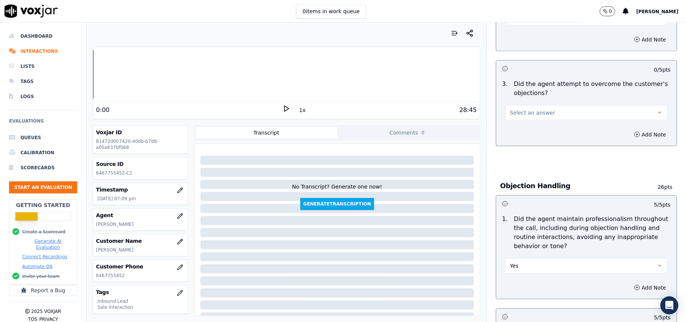
scroll to position [692, 0]
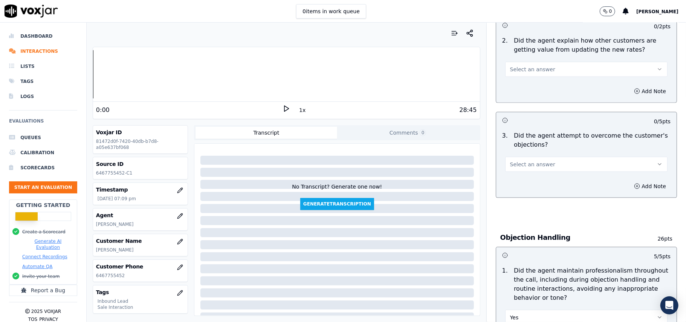
click at [544, 157] on button "Select an answer" at bounding box center [586, 164] width 162 height 15
click at [529, 147] on div "Yes" at bounding box center [570, 147] width 146 height 12
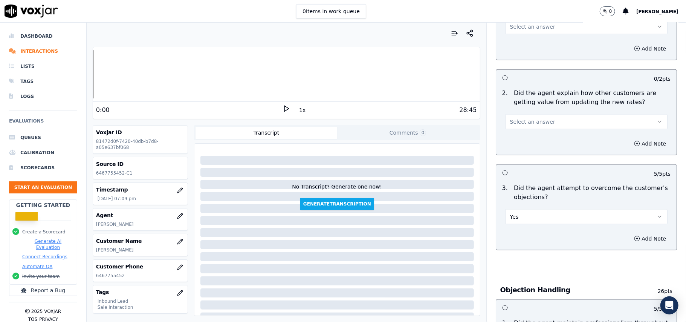
scroll to position [591, 0]
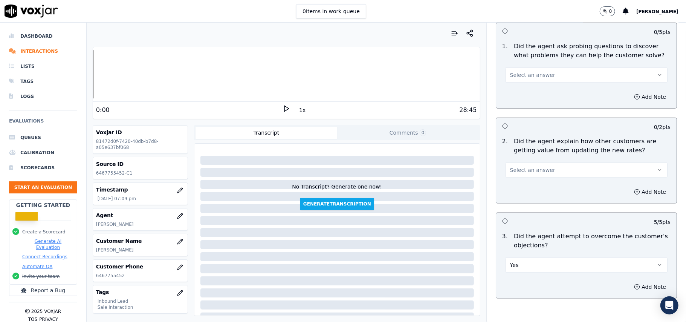
click at [546, 162] on button "Select an answer" at bounding box center [586, 169] width 162 height 15
click at [541, 151] on div "Yes" at bounding box center [570, 152] width 146 height 12
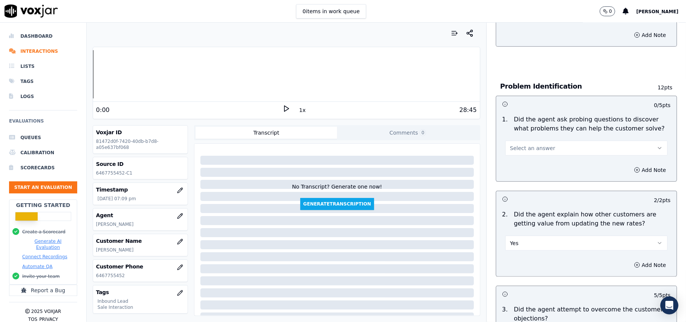
scroll to position [440, 0]
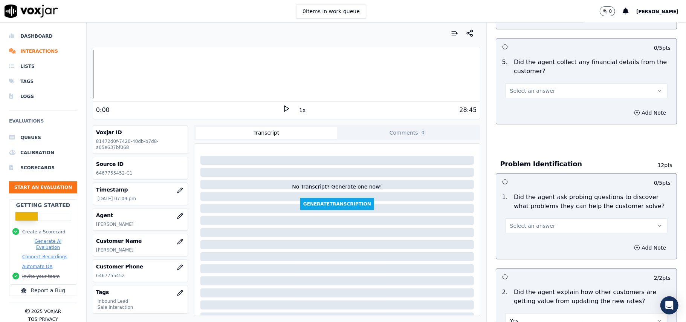
click at [531, 222] on span "Select an answer" at bounding box center [532, 226] width 45 height 8
click at [520, 203] on div "Yes" at bounding box center [570, 207] width 146 height 12
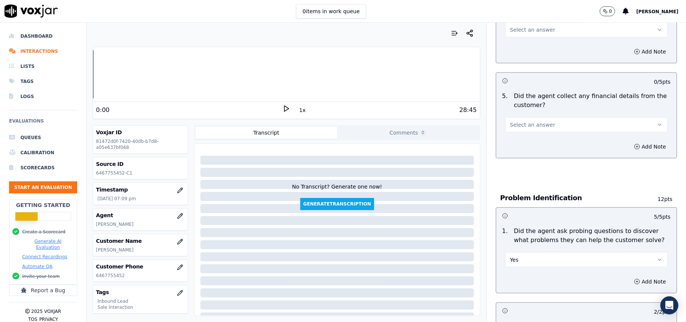
scroll to position [390, 0]
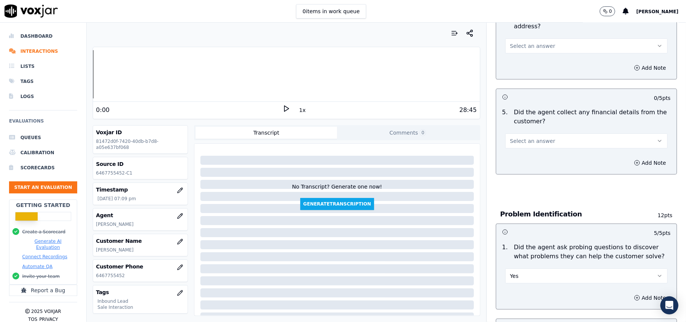
click at [538, 133] on button "Select an answer" at bounding box center [586, 140] width 162 height 15
click at [535, 134] on div "No" at bounding box center [570, 135] width 146 height 12
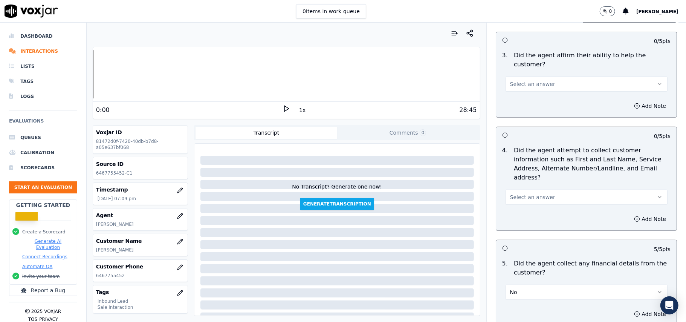
scroll to position [240, 0]
click at [538, 193] on span "Select an answer" at bounding box center [532, 197] width 45 height 8
click at [532, 176] on div "Yes" at bounding box center [570, 178] width 146 height 12
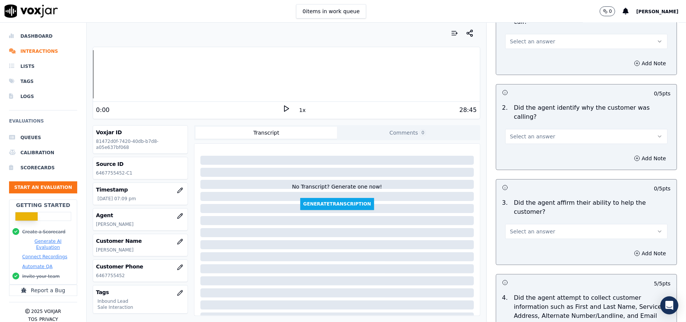
scroll to position [89, 0]
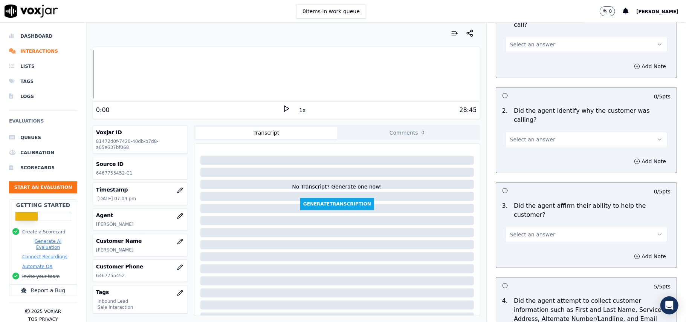
click at [530, 230] on span "Select an answer" at bounding box center [532, 234] width 45 height 8
click at [536, 226] on div "Yes" at bounding box center [570, 225] width 146 height 12
drag, startPoint x: 530, startPoint y: 127, endPoint x: 526, endPoint y: 146, distance: 19.4
click at [530, 130] on div "2 . Did the agent identify why the customer was calling? Select an answer" at bounding box center [586, 126] width 180 height 47
click at [527, 132] on button "Select an answer" at bounding box center [586, 139] width 162 height 15
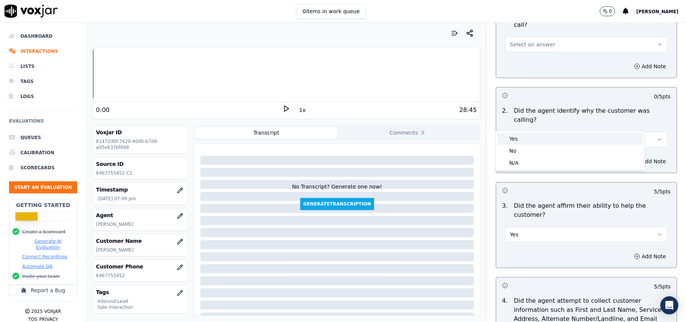
click at [526, 142] on div "Yes" at bounding box center [570, 139] width 146 height 12
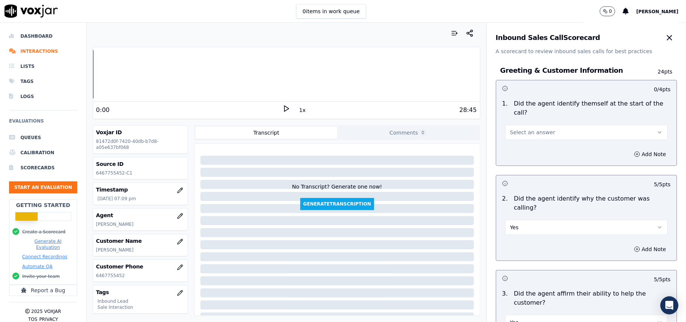
scroll to position [0, 0]
click at [536, 130] on span "Select an answer" at bounding box center [532, 134] width 45 height 8
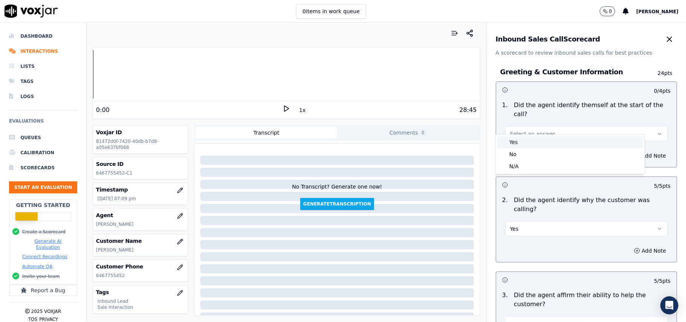
click at [536, 145] on div "Yes" at bounding box center [570, 142] width 146 height 12
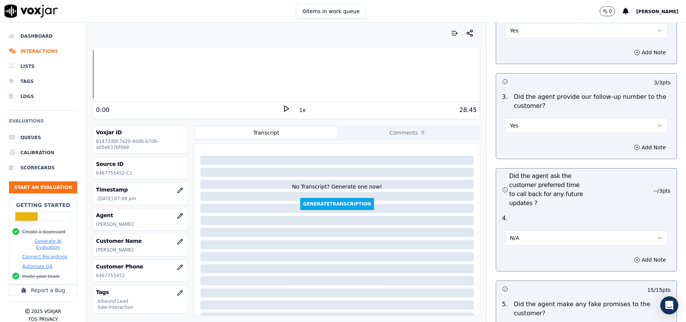
scroll to position [2147, 0]
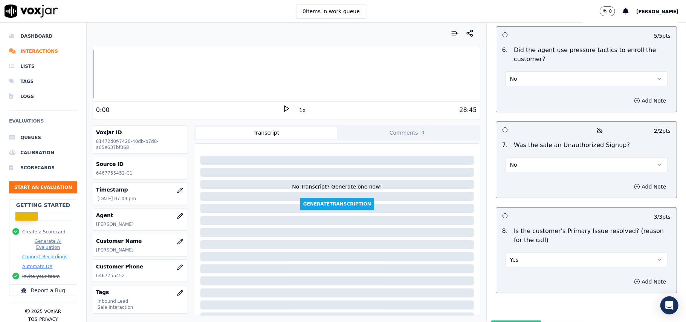
click at [506, 320] on button "Submit Scores" at bounding box center [516, 327] width 50 height 14
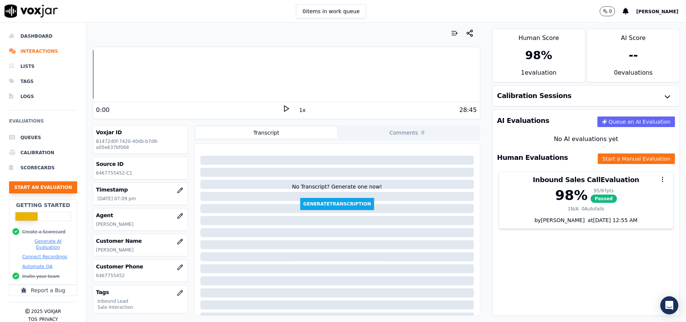
click at [32, 189] on button "Start an Evaluation" at bounding box center [43, 187] width 68 height 12
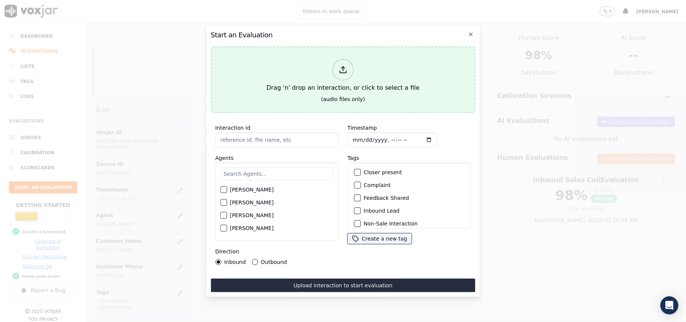
click at [342, 66] on icon at bounding box center [342, 70] width 8 height 8
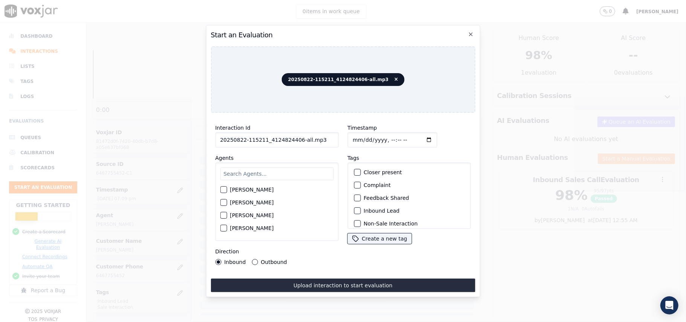
drag, startPoint x: 324, startPoint y: 135, endPoint x: 296, endPoint y: 139, distance: 28.9
click at [296, 139] on input "20250822-115211_4124824406-all.mp3" at bounding box center [276, 139] width 123 height 15
type input "20250822-115211_4124824406-C1"
click at [360, 133] on input "Timestamp" at bounding box center [392, 139] width 90 height 15
type input "[DATE]T19:25"
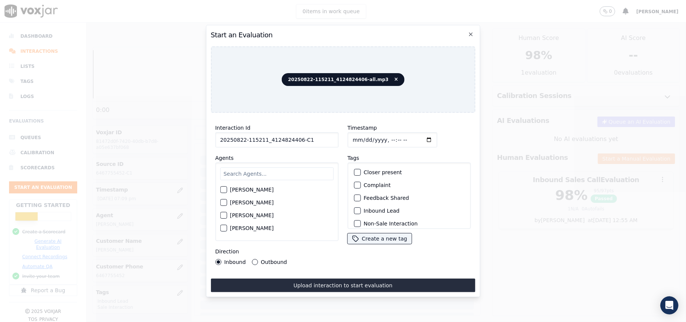
click at [309, 168] on input "text" at bounding box center [276, 173] width 113 height 13
paste input "[PERSON_NAME]"
type input "[PERSON_NAME]"
click at [234, 189] on label "[PERSON_NAME]" at bounding box center [252, 191] width 44 height 5
click at [227, 188] on button "[PERSON_NAME]" at bounding box center [223, 191] width 7 height 7
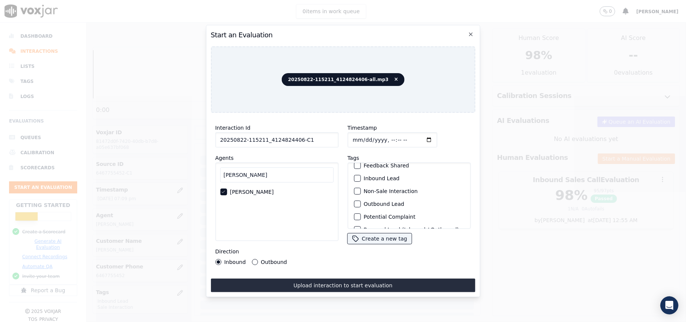
scroll to position [50, 0]
click at [355, 183] on div "button" at bounding box center [356, 185] width 5 height 5
click at [354, 216] on div "button" at bounding box center [356, 218] width 5 height 5
click at [255, 259] on button "Outbound" at bounding box center [254, 262] width 6 height 6
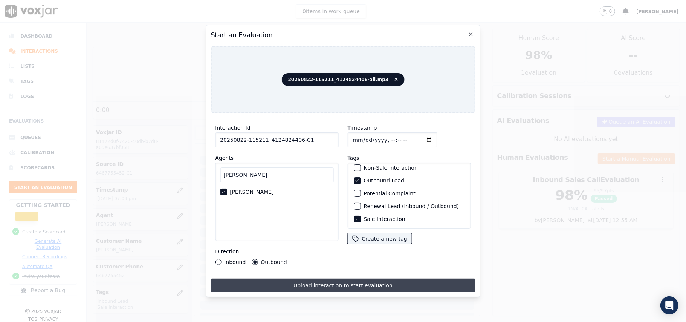
click at [314, 278] on button "Upload interaction to start evaluation" at bounding box center [342, 285] width 264 height 14
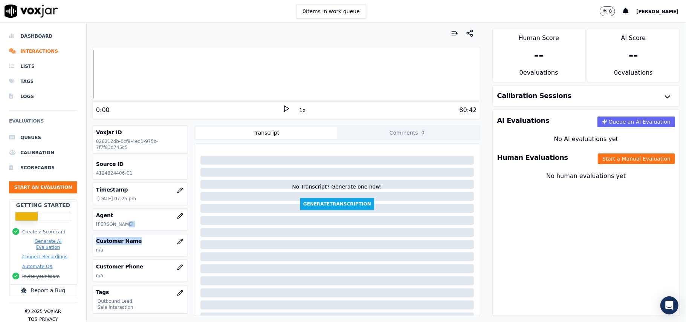
click at [171, 232] on div "Voxjar ID 026212db-0cf9-4ed1-975c-7f7f83d745c5 Source ID 4124824406-C1 Timestam…" at bounding box center [140, 220] width 95 height 191
click at [177, 240] on icon "button" at bounding box center [180, 241] width 6 height 6
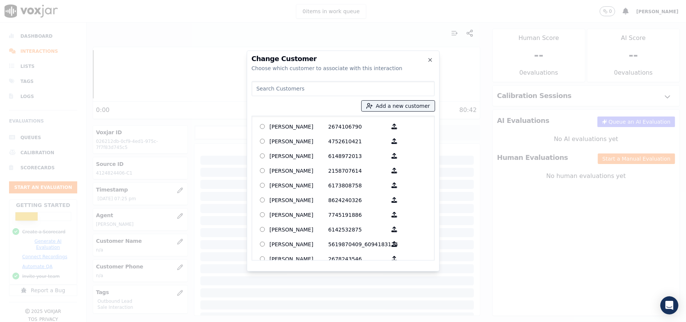
paste input "[PERSON_NAME]"
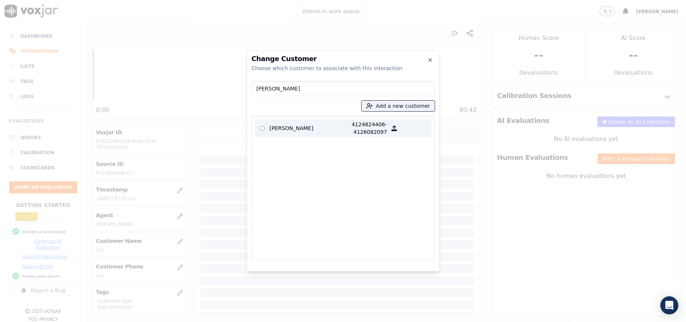
type input "[PERSON_NAME]"
click at [312, 129] on p "[PERSON_NAME]" at bounding box center [299, 127] width 59 height 15
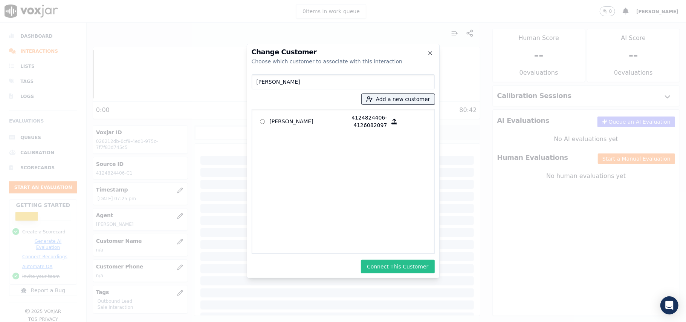
click at [379, 268] on button "Connect This Customer" at bounding box center [397, 266] width 73 height 14
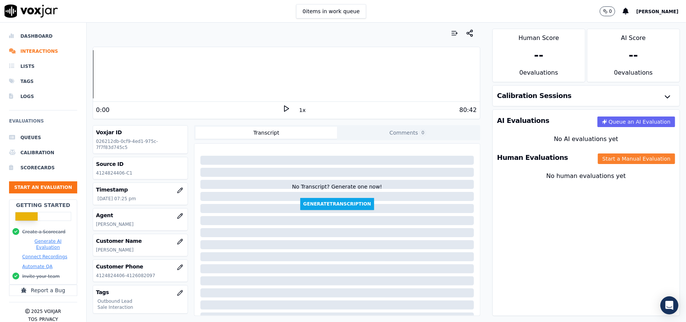
click at [602, 163] on button "Start a Manual Evaluation" at bounding box center [635, 158] width 77 height 11
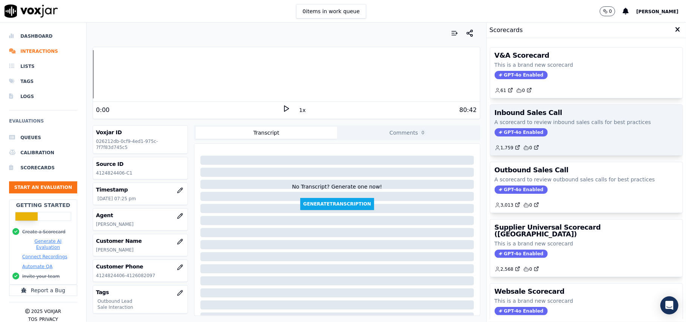
click at [496, 131] on span "GPT-4o Enabled" at bounding box center [520, 132] width 53 height 8
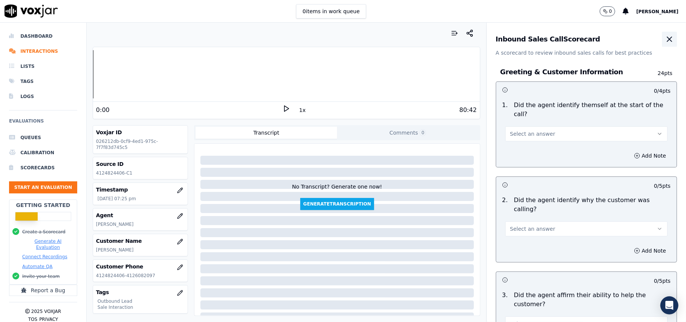
click at [665, 38] on icon "button" at bounding box center [669, 39] width 9 height 9
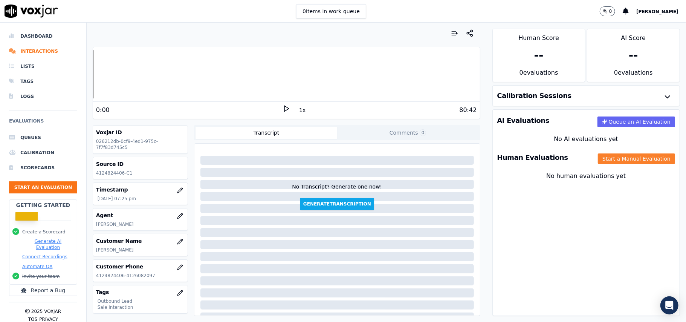
click at [597, 159] on button "Start a Manual Evaluation" at bounding box center [635, 158] width 77 height 11
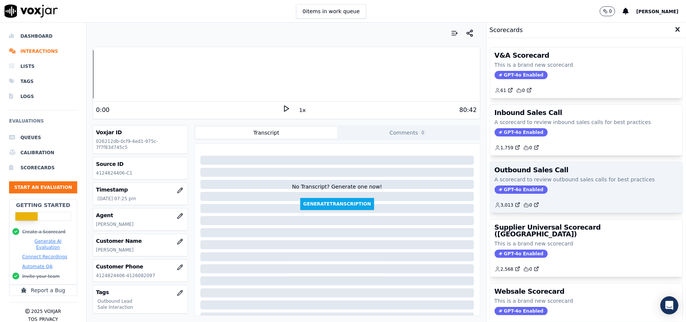
click at [499, 193] on span "GPT-4o Enabled" at bounding box center [520, 189] width 53 height 8
